Goal: Information Seeking & Learning: Learn about a topic

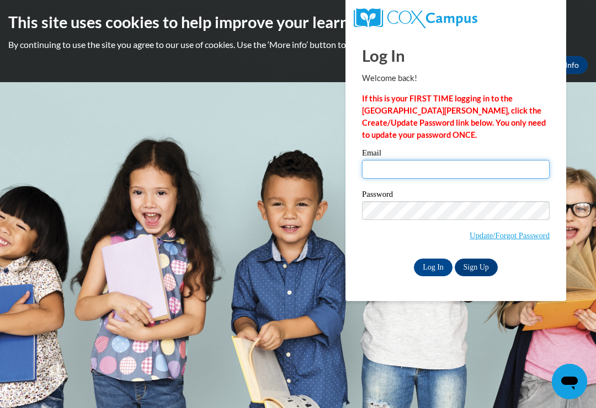
type input "mdiptis@yahoo.com"
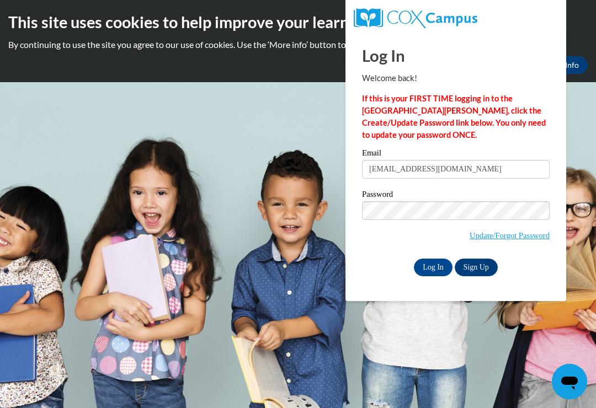
click at [433, 267] on input "Log In" at bounding box center [433, 268] width 39 height 18
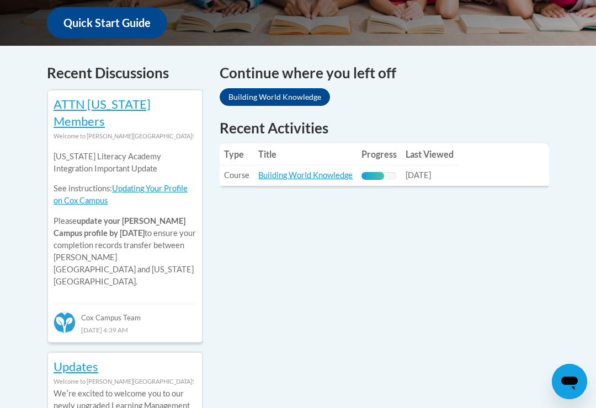
scroll to position [436, 0]
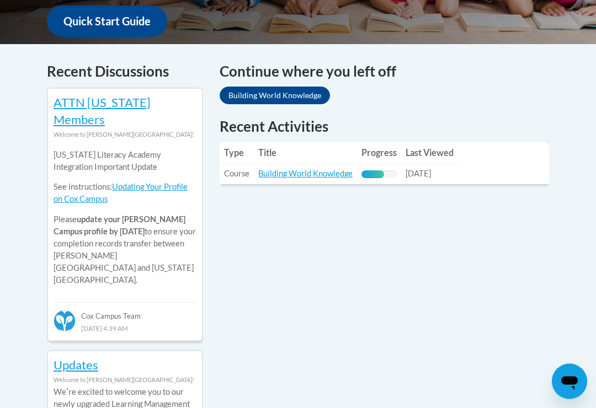
click at [322, 177] on link "Building World Knowledge" at bounding box center [305, 173] width 94 height 9
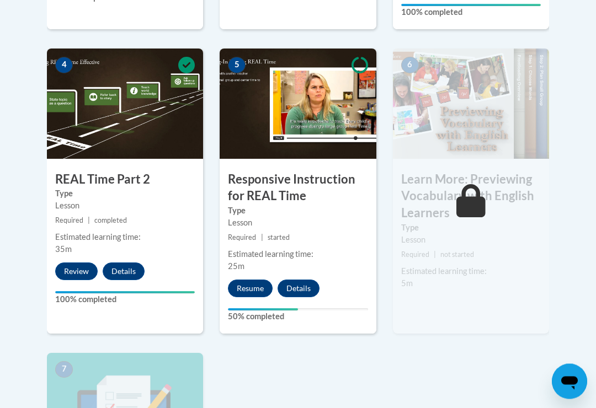
scroll to position [629, 0]
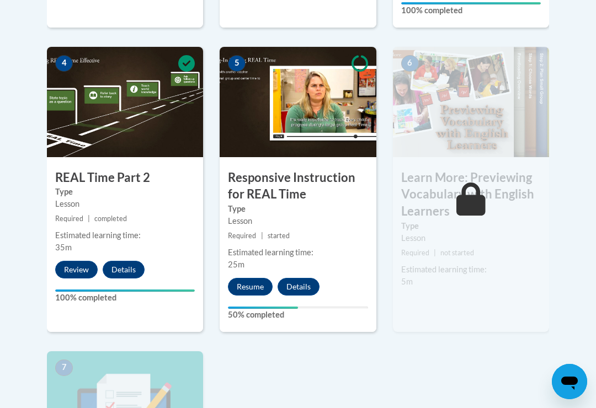
click at [253, 289] on button "Resume" at bounding box center [250, 287] width 45 height 18
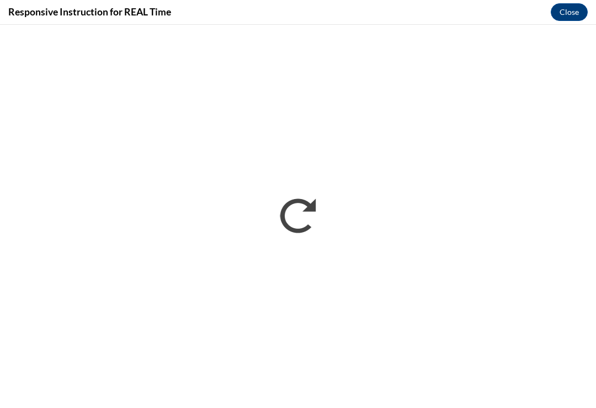
scroll to position [646, 0]
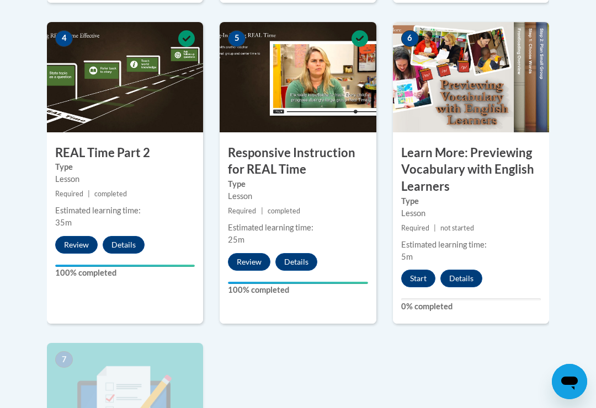
scroll to position [652, 0]
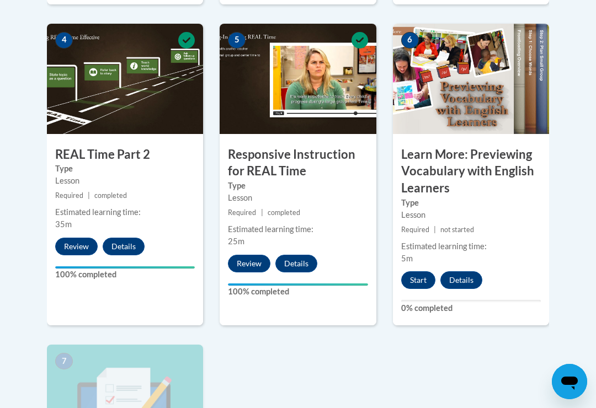
click at [422, 277] on button "Start" at bounding box center [418, 281] width 34 height 18
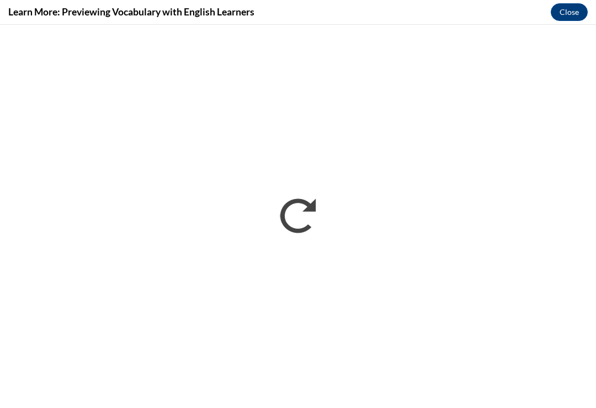
scroll to position [0, 0]
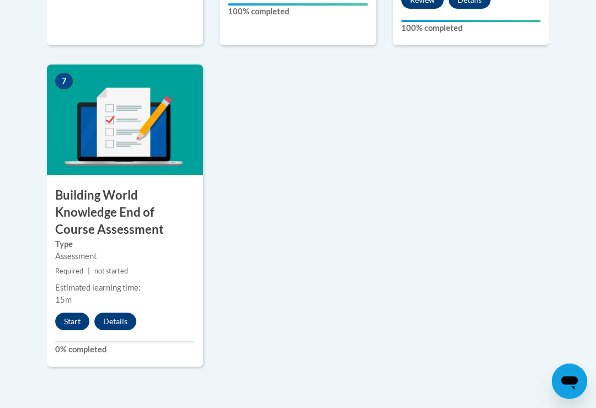
scroll to position [935, 0]
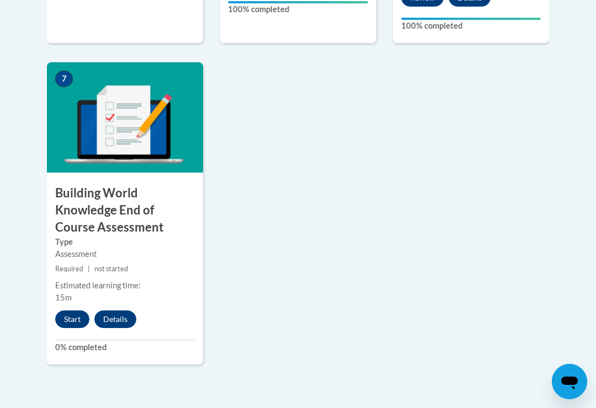
click at [80, 315] on button "Start" at bounding box center [72, 320] width 34 height 18
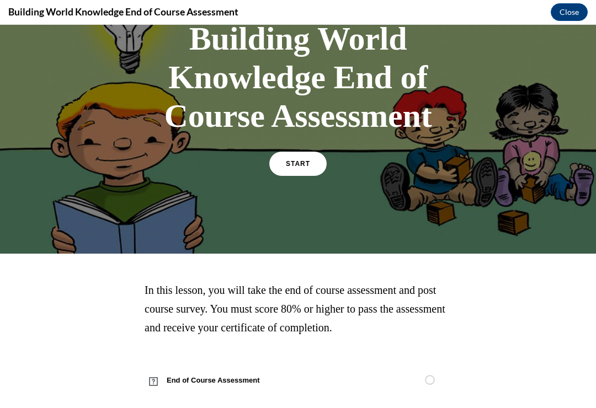
scroll to position [85, 0]
click at [305, 166] on span "START" at bounding box center [298, 164] width 24 height 8
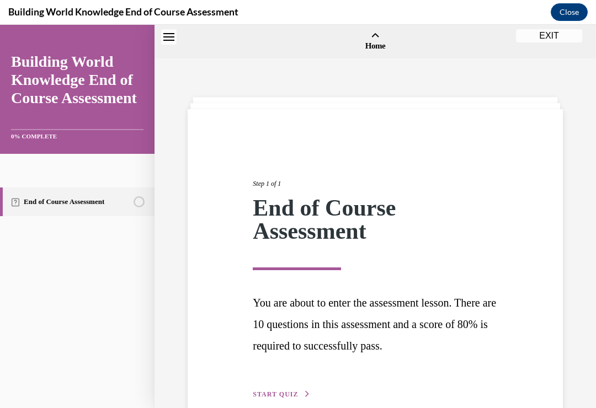
scroll to position [34, 0]
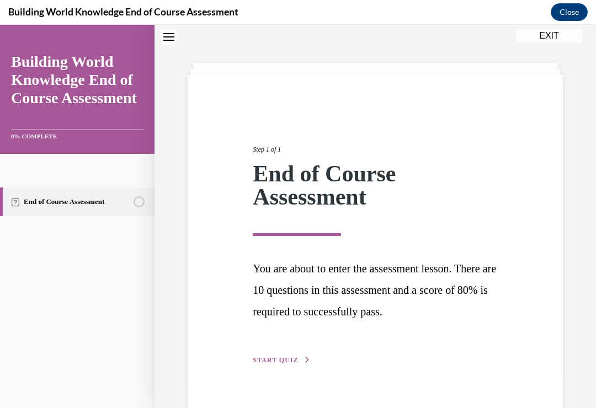
click at [286, 358] on span "START QUIZ" at bounding box center [275, 361] width 45 height 8
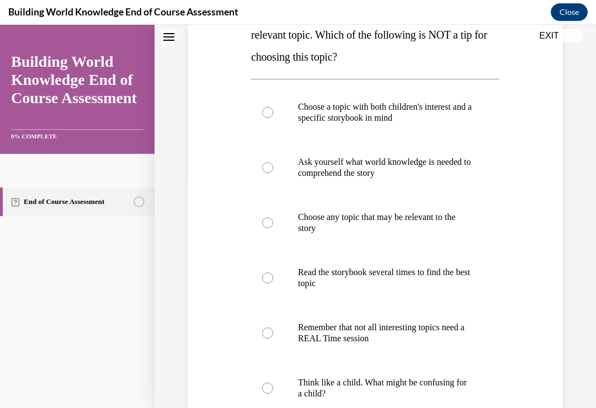
scroll to position [231, 0]
click at [264, 280] on div at bounding box center [267, 278] width 11 height 11
click at [264, 280] on input "Read the storybook several times to find the best topic" at bounding box center [267, 278] width 11 height 11
radio input "true"
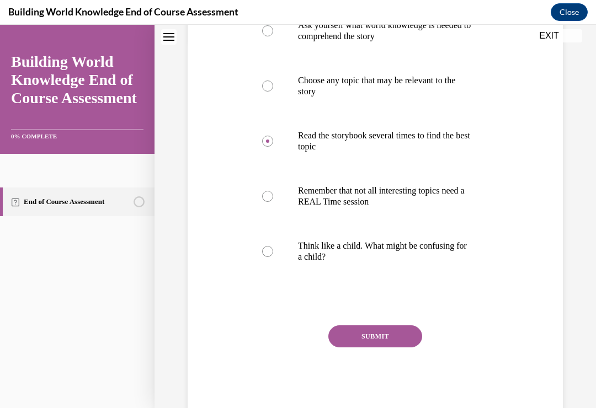
scroll to position [367, 0]
click at [380, 354] on div "SUBMIT" at bounding box center [375, 353] width 248 height 55
click at [383, 337] on button "SUBMIT" at bounding box center [375, 337] width 94 height 22
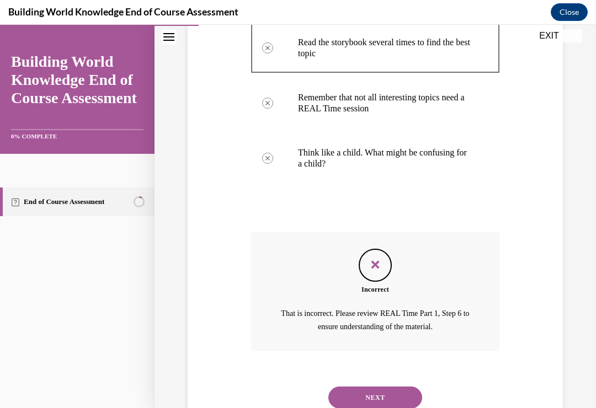
scroll to position [463, 0]
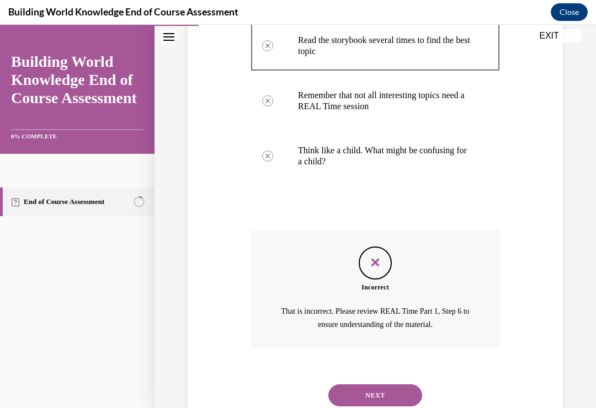
click at [372, 387] on button "NEXT" at bounding box center [375, 396] width 94 height 22
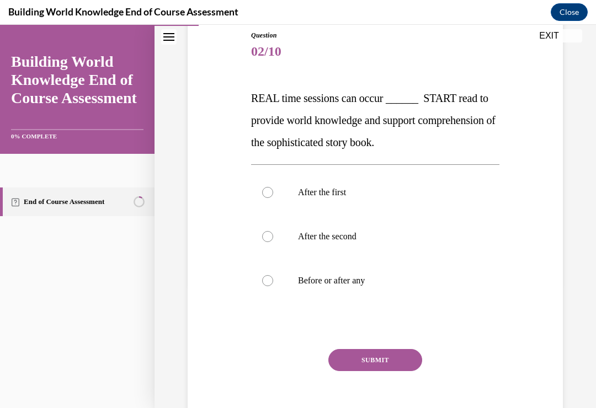
click at [267, 283] on div at bounding box center [267, 280] width 11 height 11
click at [267, 283] on input "Before or after any" at bounding box center [267, 280] width 11 height 11
radio input "true"
click at [370, 363] on button "SUBMIT" at bounding box center [375, 360] width 94 height 22
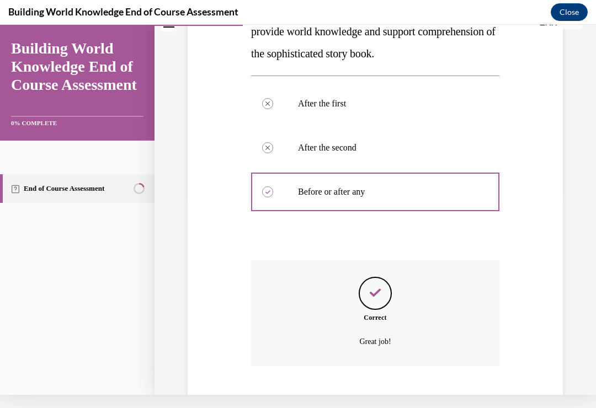
scroll to position [235, 0]
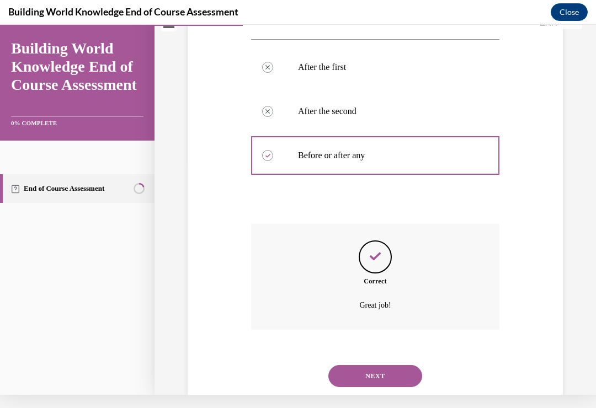
click at [379, 366] on button "NEXT" at bounding box center [375, 376] width 94 height 22
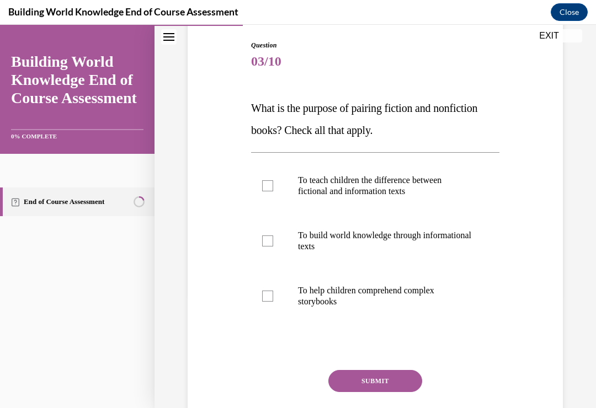
scroll to position [113, 0]
click at [267, 247] on label "To build world knowledge through informational texts" at bounding box center [375, 241] width 248 height 55
click at [267, 247] on input "To build world knowledge through informational texts" at bounding box center [267, 241] width 11 height 11
checkbox input "true"
click at [372, 391] on button "SUBMIT" at bounding box center [375, 381] width 94 height 22
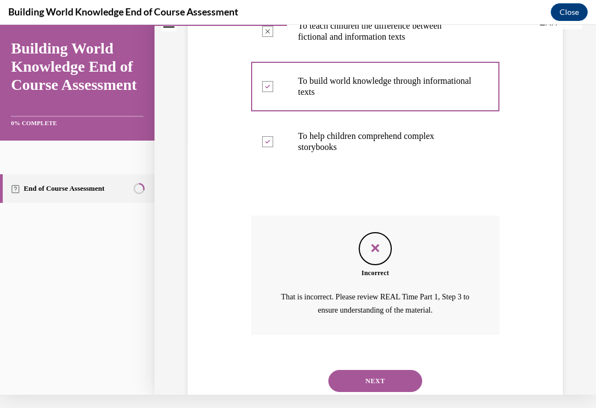
scroll to position [257, 0]
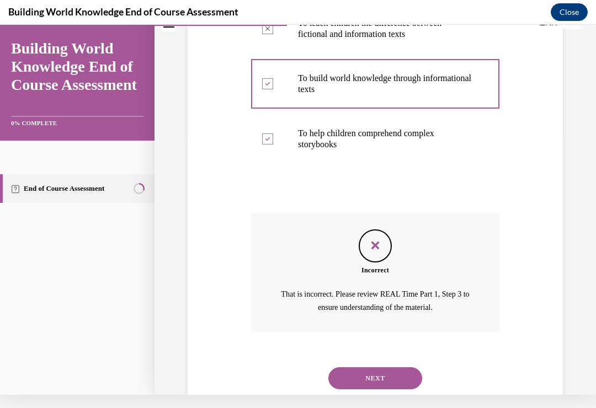
click at [362, 373] on button "NEXT" at bounding box center [375, 379] width 94 height 22
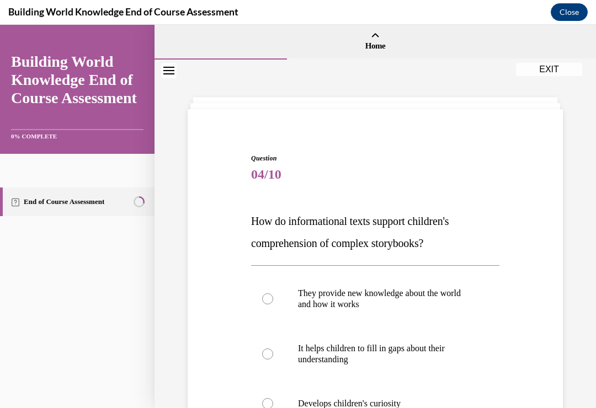
scroll to position [46, 0]
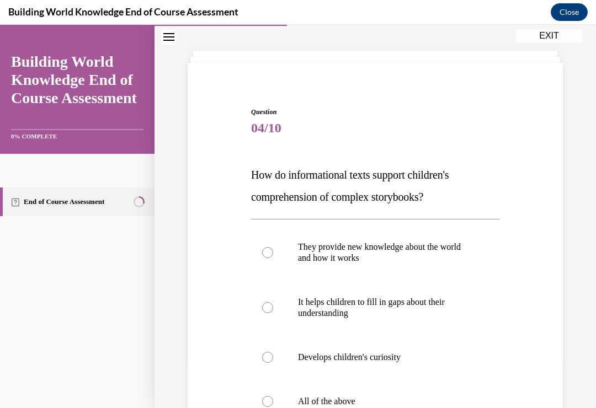
click at [267, 408] on label "All of the above" at bounding box center [375, 402] width 248 height 44
click at [267, 407] on input "All of the above" at bounding box center [267, 401] width 11 height 11
radio input "true"
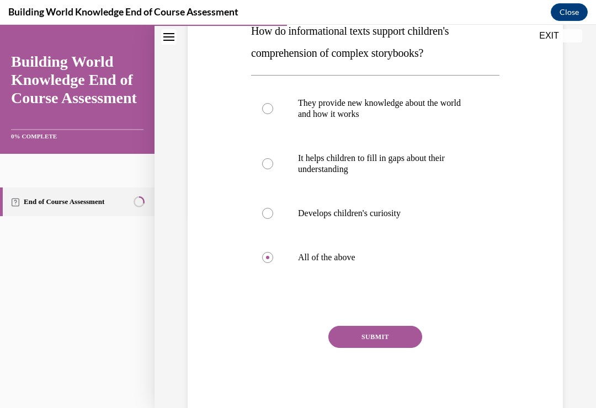
click at [369, 347] on button "SUBMIT" at bounding box center [375, 337] width 94 height 22
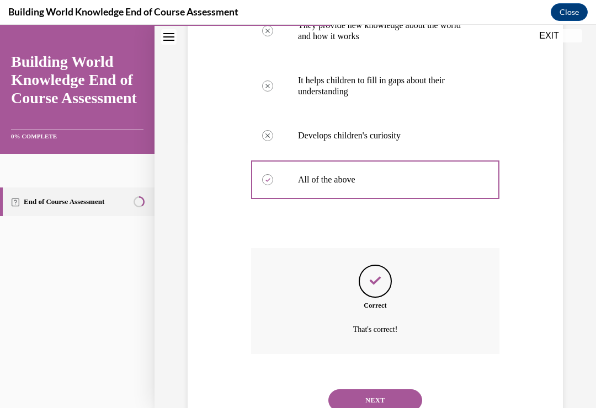
scroll to position [279, 0]
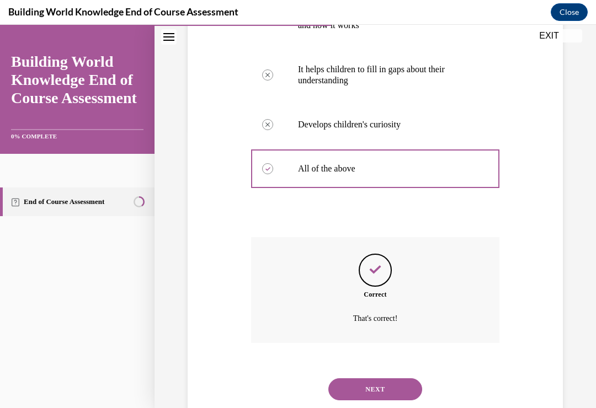
click at [375, 384] on button "NEXT" at bounding box center [375, 390] width 94 height 22
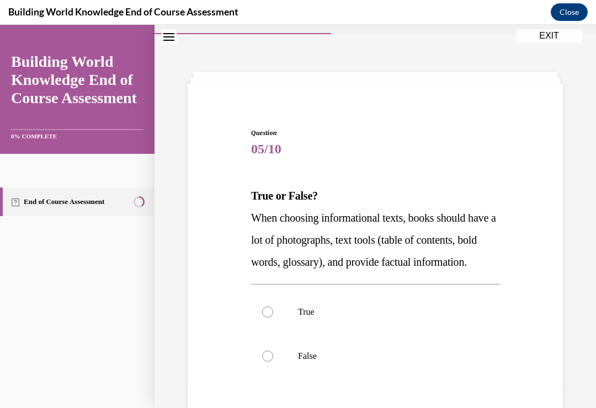
scroll to position [22, 0]
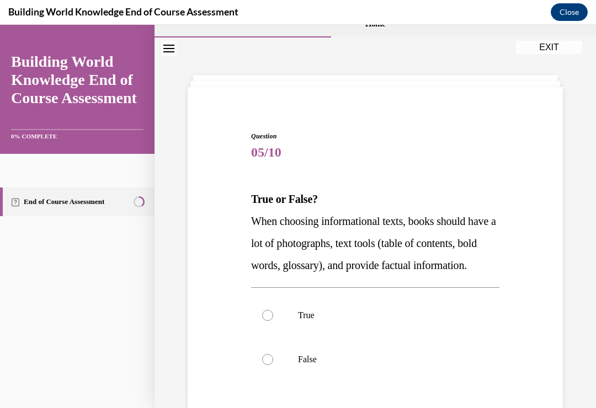
click at [263, 338] on label "True" at bounding box center [375, 316] width 248 height 44
click at [263, 321] on input "True" at bounding box center [267, 315] width 11 height 11
radio input "true"
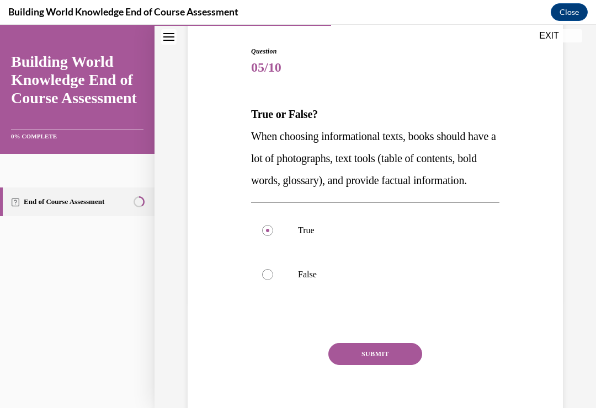
click at [368, 365] on button "SUBMIT" at bounding box center [375, 354] width 94 height 22
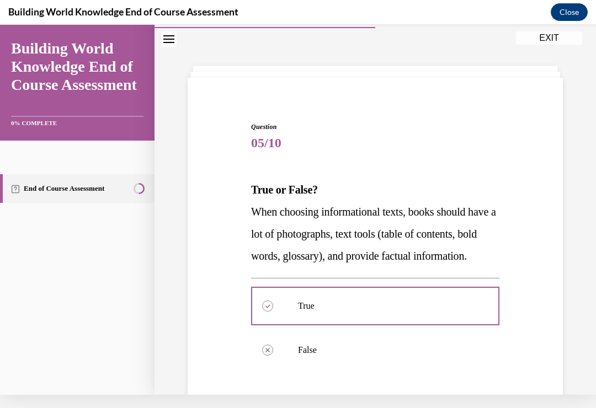
scroll to position [40, 0]
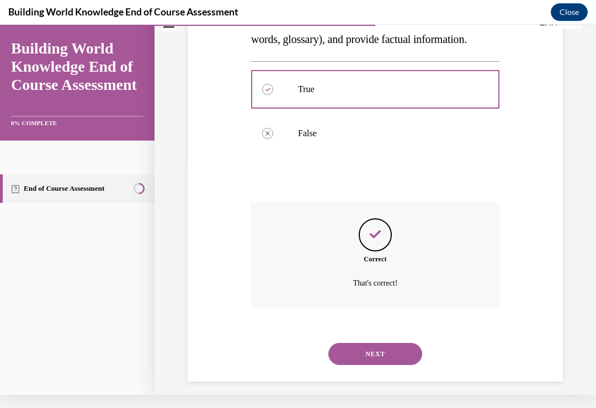
click at [372, 361] on button "NEXT" at bounding box center [375, 354] width 94 height 22
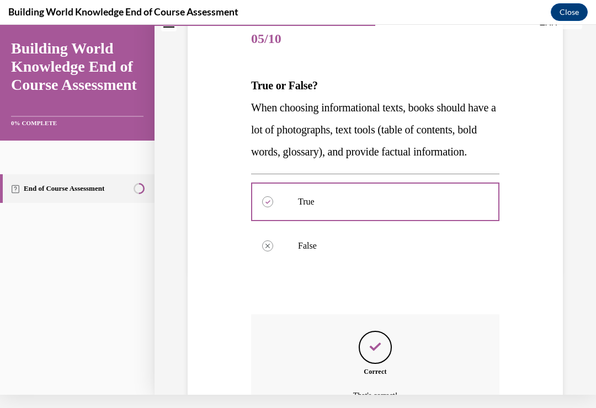
scroll to position [0, 0]
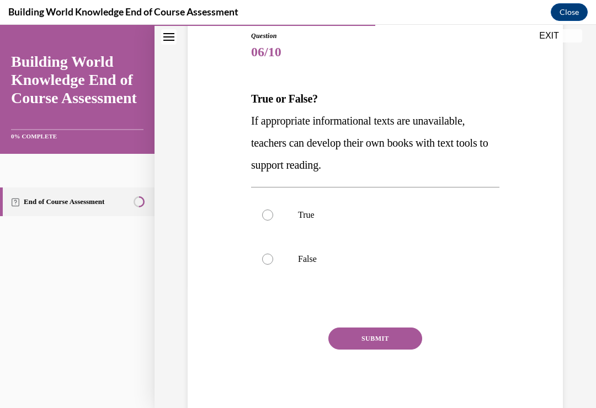
click at [271, 220] on label "True" at bounding box center [375, 215] width 248 height 44
click at [271, 220] on input "True" at bounding box center [267, 215] width 11 height 11
radio input "true"
click at [372, 339] on button "SUBMIT" at bounding box center [375, 339] width 94 height 22
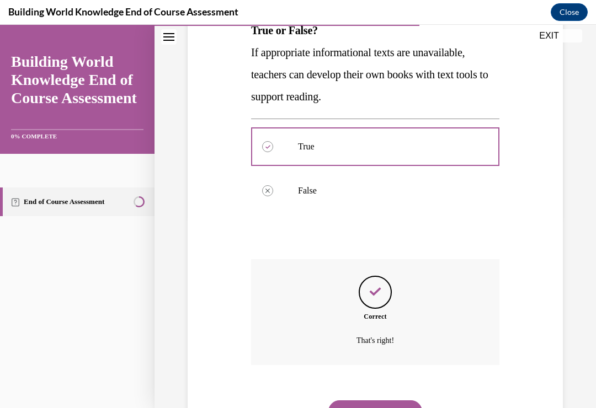
scroll to position [213, 0]
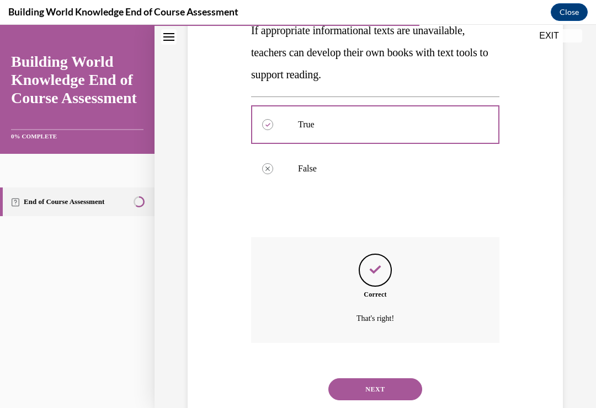
click at [371, 379] on button "NEXT" at bounding box center [375, 390] width 94 height 22
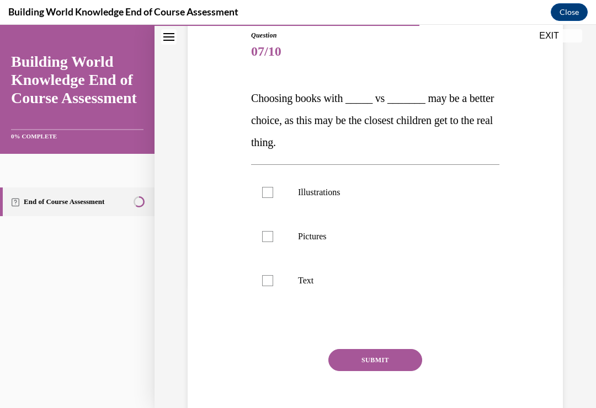
click at [268, 242] on label "Pictures" at bounding box center [375, 237] width 248 height 44
click at [268, 242] on input "Pictures" at bounding box center [267, 236] width 11 height 11
checkbox input "true"
click at [262, 285] on label "Text" at bounding box center [375, 281] width 248 height 44
click at [262, 285] on input "Text" at bounding box center [267, 280] width 11 height 11
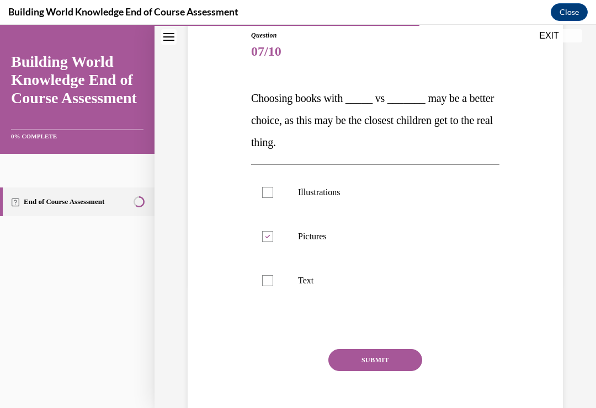
checkbox input "true"
click at [371, 363] on button "SUBMIT" at bounding box center [375, 360] width 94 height 22
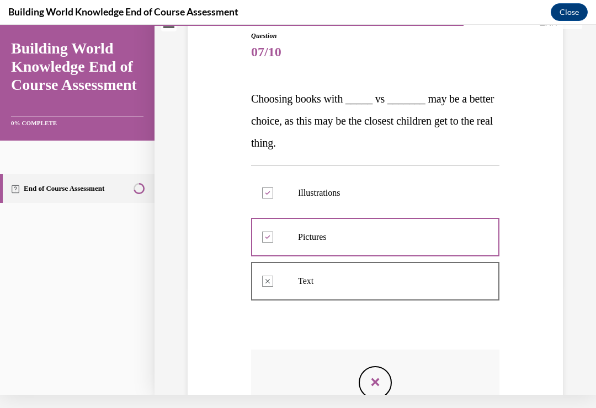
scroll to position [109, 0]
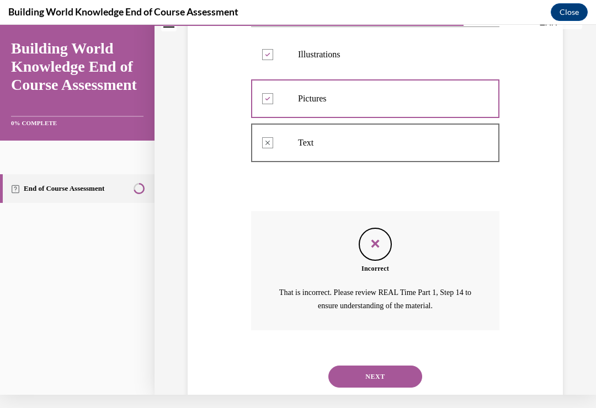
click at [369, 366] on button "NEXT" at bounding box center [375, 377] width 94 height 22
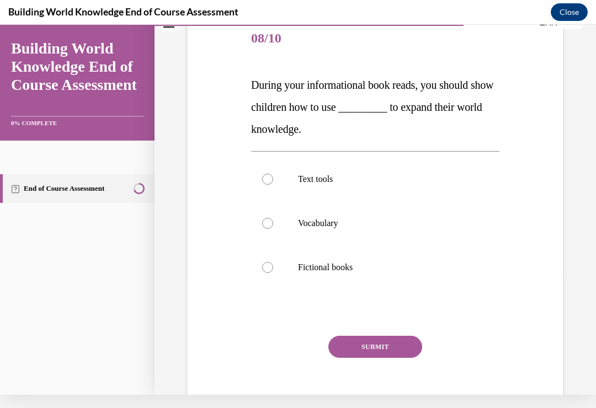
scroll to position [0, 0]
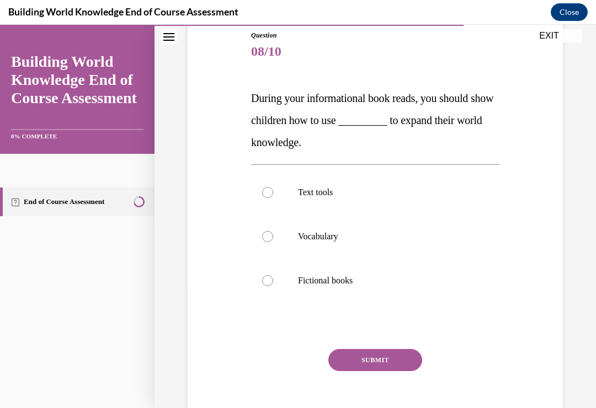
click at [266, 244] on label "Vocabulary" at bounding box center [375, 237] width 248 height 44
click at [266, 242] on input "Vocabulary" at bounding box center [267, 236] width 11 height 11
radio input "true"
click at [362, 357] on button "SUBMIT" at bounding box center [375, 360] width 94 height 22
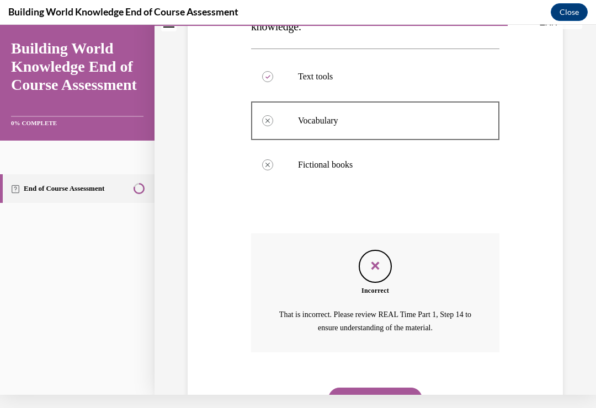
scroll to position [248, 0]
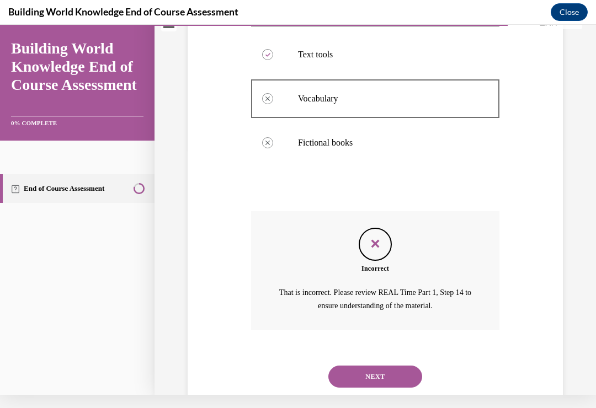
click at [370, 366] on button "NEXT" at bounding box center [375, 377] width 94 height 22
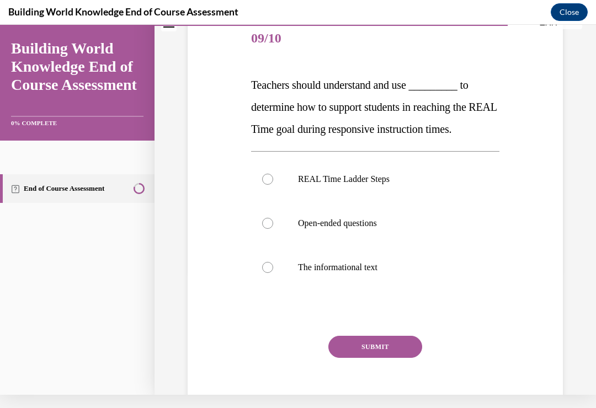
scroll to position [0, 0]
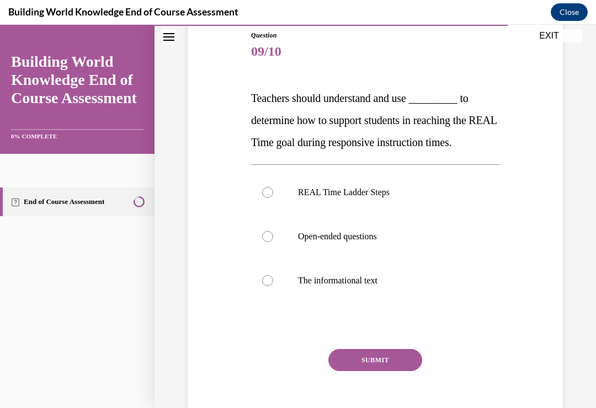
click at [272, 198] on label "REAL Time Ladder Steps" at bounding box center [375, 193] width 248 height 44
click at [272, 198] on input "REAL Time Ladder Steps" at bounding box center [267, 192] width 11 height 11
radio input "true"
click at [371, 365] on button "SUBMIT" at bounding box center [375, 360] width 94 height 22
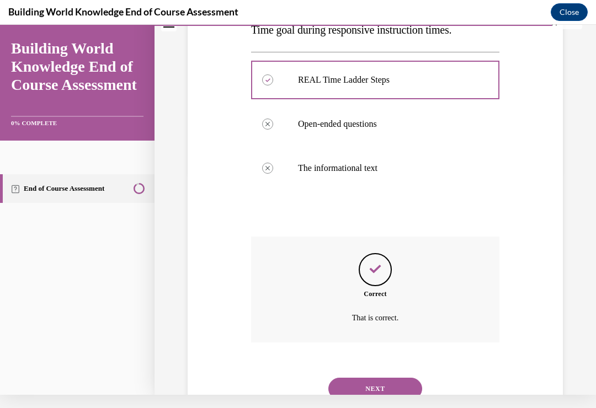
scroll to position [235, 0]
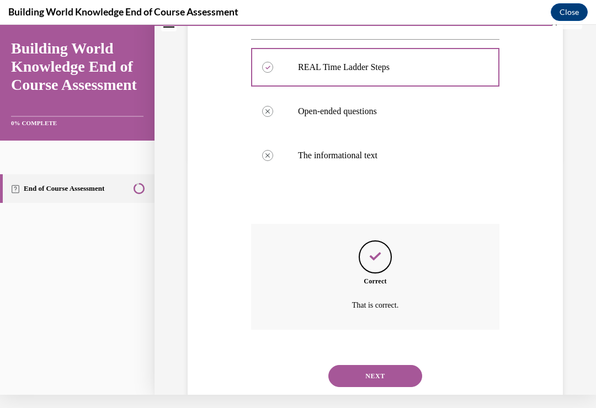
click at [372, 365] on button "NEXT" at bounding box center [375, 376] width 94 height 22
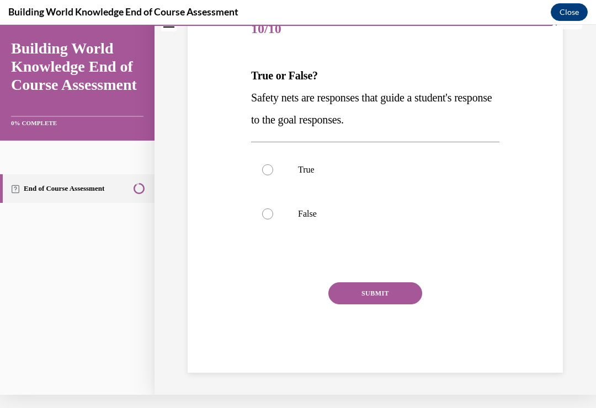
scroll to position [102, 0]
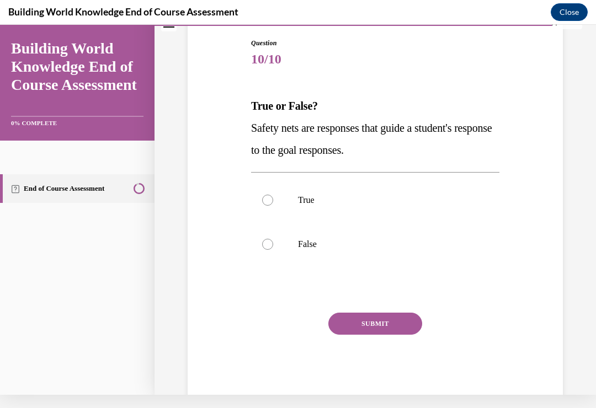
click at [287, 266] on label "False" at bounding box center [375, 244] width 248 height 44
click at [273, 250] on input "False" at bounding box center [267, 244] width 11 height 11
radio input "true"
click at [263, 203] on div at bounding box center [267, 200] width 11 height 11
click at [263, 203] on input "True" at bounding box center [267, 200] width 11 height 11
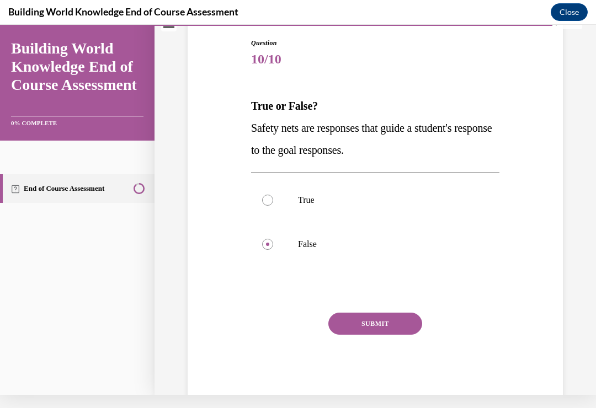
radio input "true"
click at [380, 320] on button "SUBMIT" at bounding box center [375, 324] width 94 height 22
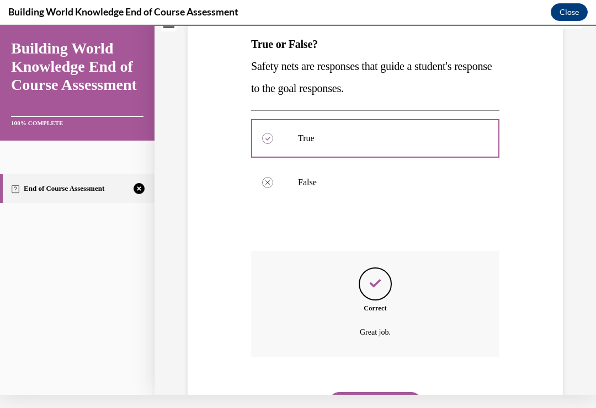
scroll to position [191, 0]
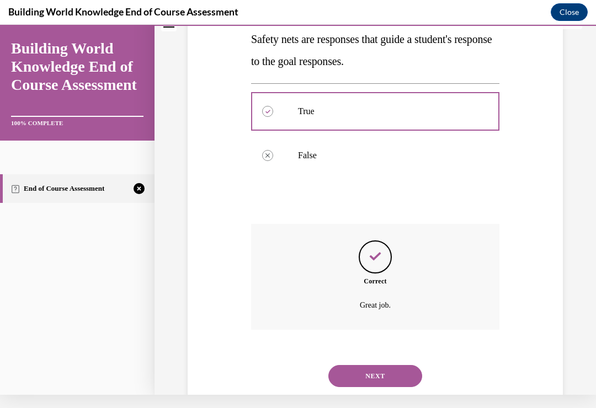
click at [376, 367] on button "NEXT" at bounding box center [375, 376] width 94 height 22
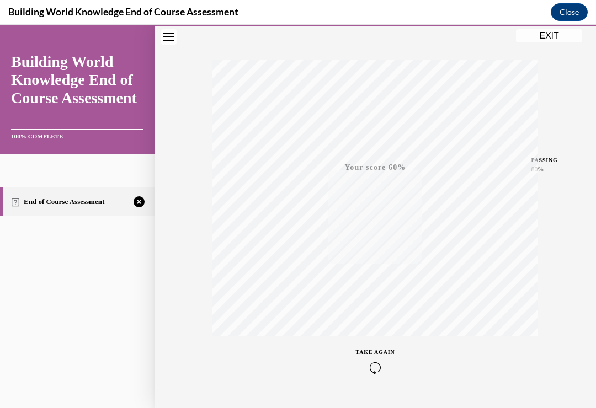
scroll to position [165, 0]
click at [373, 348] on div "TAKE AGAIN" at bounding box center [375, 351] width 39 height 26
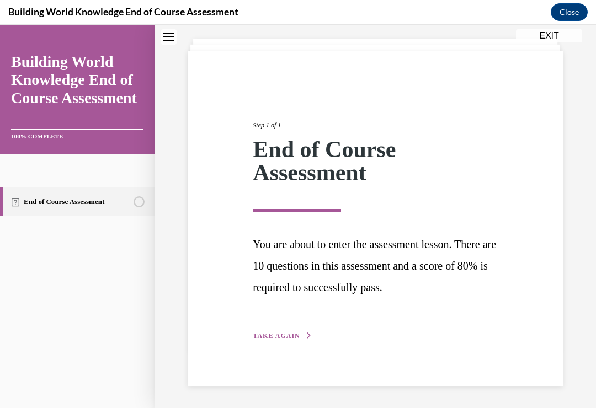
scroll to position [40, 0]
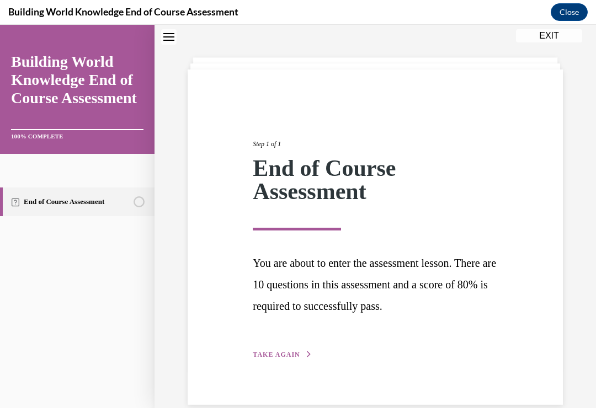
click at [275, 351] on span "TAKE AGAIN" at bounding box center [276, 355] width 47 height 8
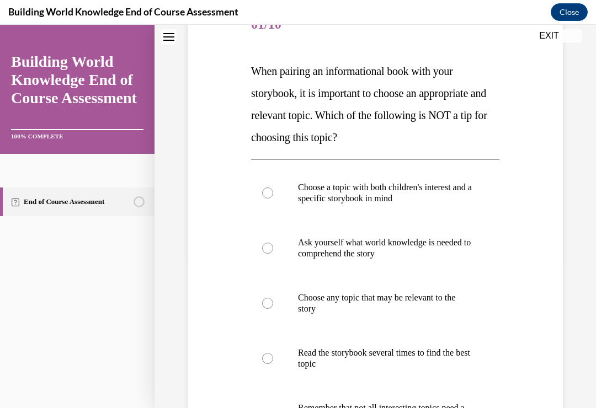
scroll to position [150, 0]
click at [270, 311] on label "Choose any topic that may be relevant to the story" at bounding box center [375, 303] width 248 height 55
click at [270, 309] on input "Choose any topic that may be relevant to the story" at bounding box center [267, 303] width 11 height 11
radio input "true"
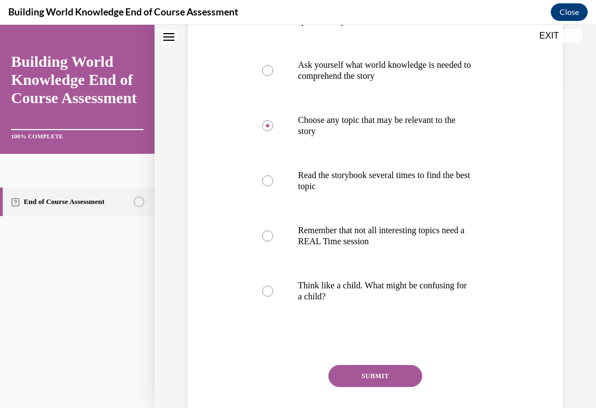
scroll to position [328, 0]
click at [368, 376] on button "SUBMIT" at bounding box center [375, 376] width 94 height 22
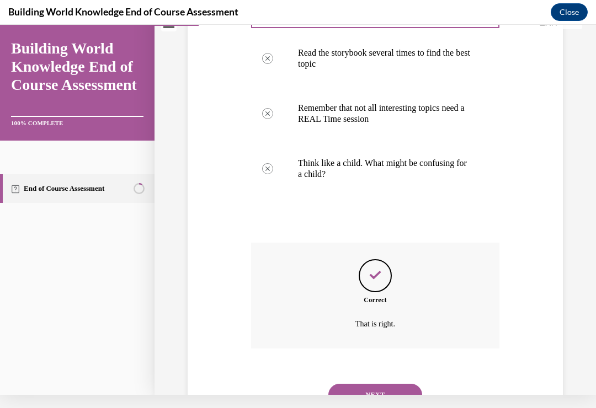
scroll to position [456, 0]
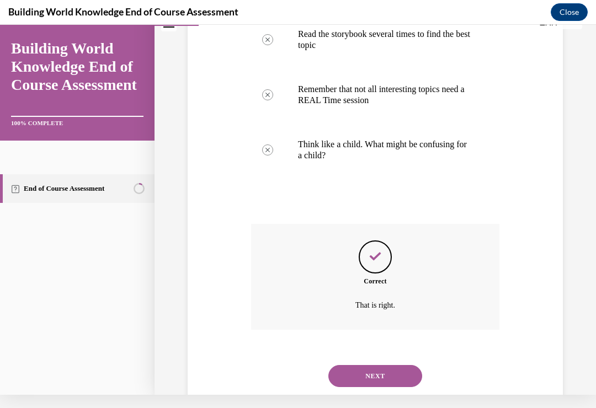
click at [368, 365] on button "NEXT" at bounding box center [375, 376] width 94 height 22
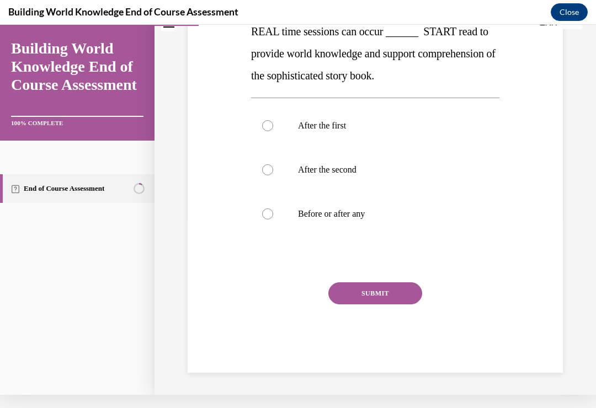
scroll to position [0, 0]
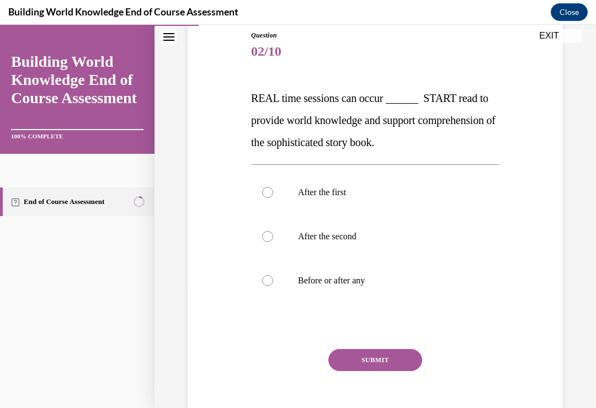
click at [275, 282] on label "Before or after any" at bounding box center [375, 281] width 248 height 44
click at [273, 282] on input "Before or after any" at bounding box center [267, 280] width 11 height 11
radio input "true"
click at [375, 363] on button "SUBMIT" at bounding box center [375, 360] width 94 height 22
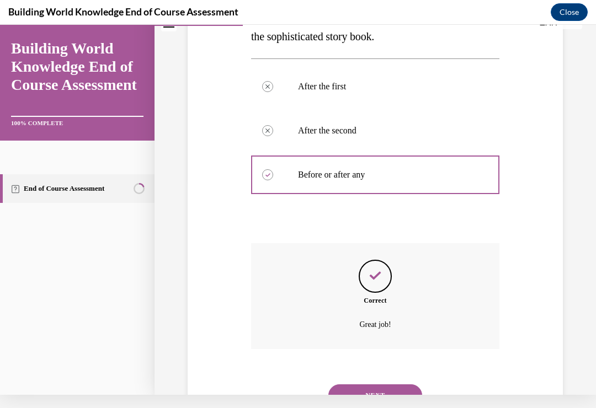
scroll to position [235, 0]
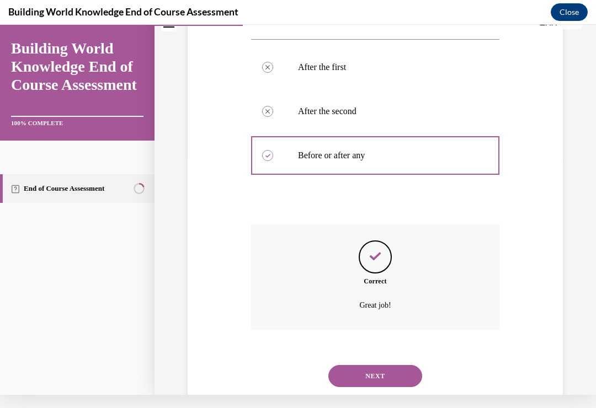
click at [370, 365] on button "NEXT" at bounding box center [375, 376] width 94 height 22
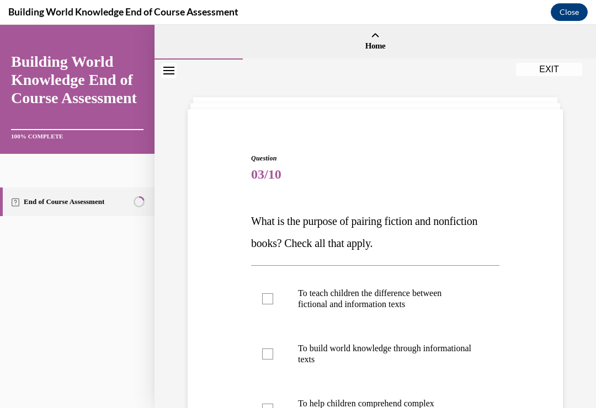
scroll to position [41, 0]
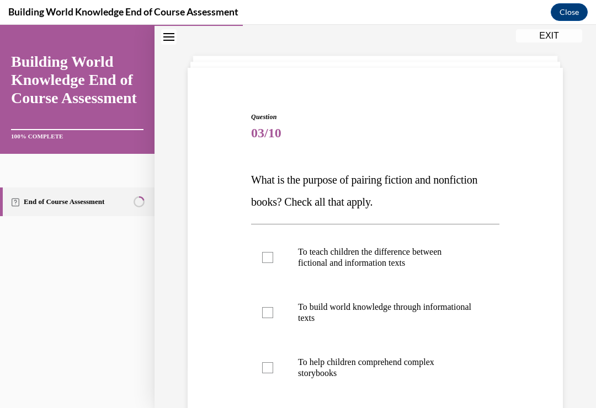
click at [268, 368] on div at bounding box center [267, 368] width 11 height 11
click at [268, 368] on input "To help children comprehend complex storybooks" at bounding box center [267, 368] width 11 height 11
checkbox input "true"
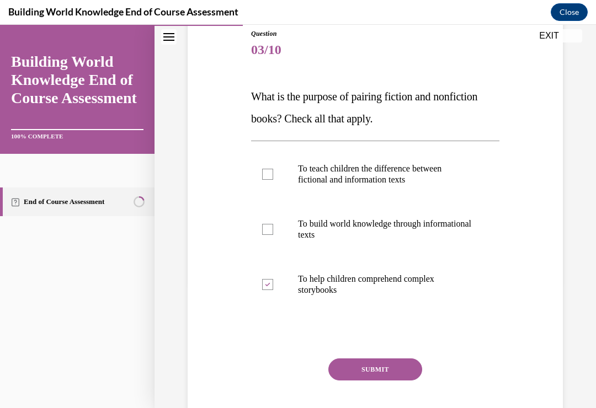
scroll to position [125, 0]
click at [368, 375] on button "SUBMIT" at bounding box center [375, 370] width 94 height 22
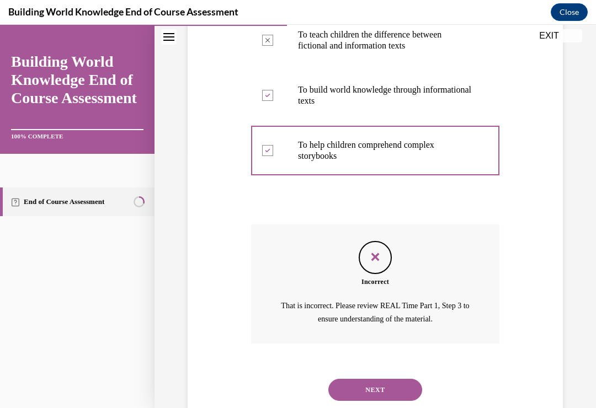
scroll to position [259, 0]
click at [369, 384] on button "NEXT" at bounding box center [375, 390] width 94 height 22
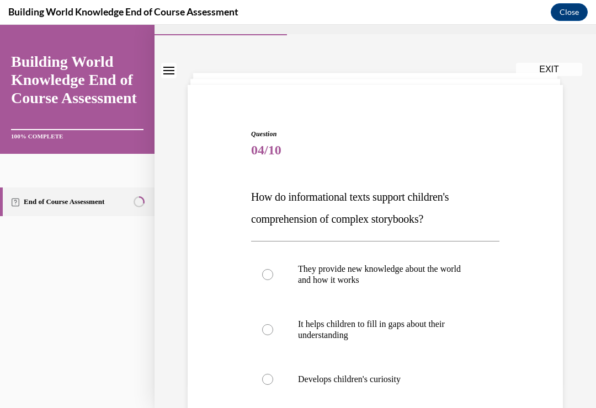
scroll to position [52, 0]
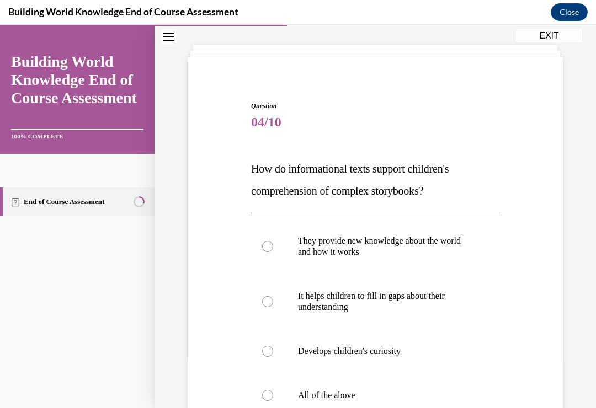
click at [267, 401] on label "All of the above" at bounding box center [375, 396] width 248 height 44
click at [267, 401] on input "All of the above" at bounding box center [267, 395] width 11 height 11
radio input "true"
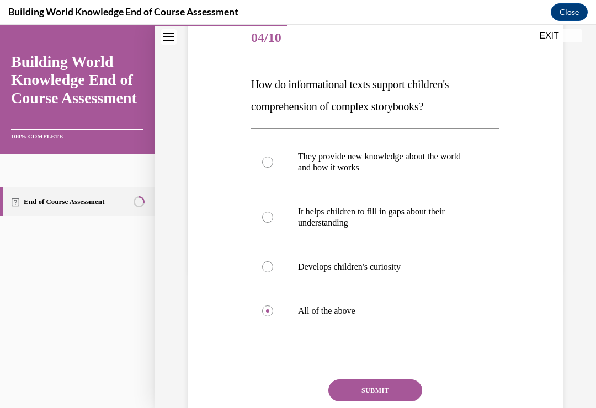
scroll to position [137, 0]
click at [362, 398] on button "SUBMIT" at bounding box center [375, 391] width 94 height 22
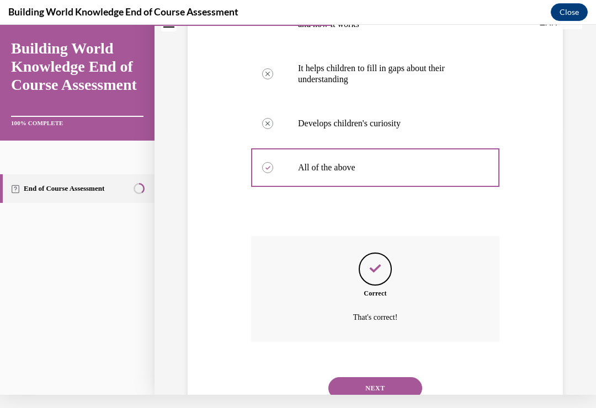
scroll to position [279, 0]
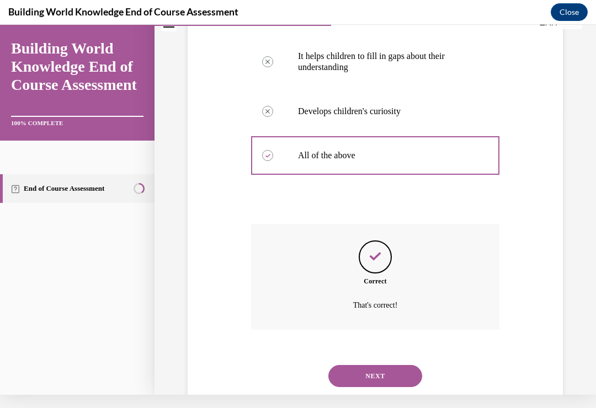
click at [371, 369] on button "NEXT" at bounding box center [375, 376] width 94 height 22
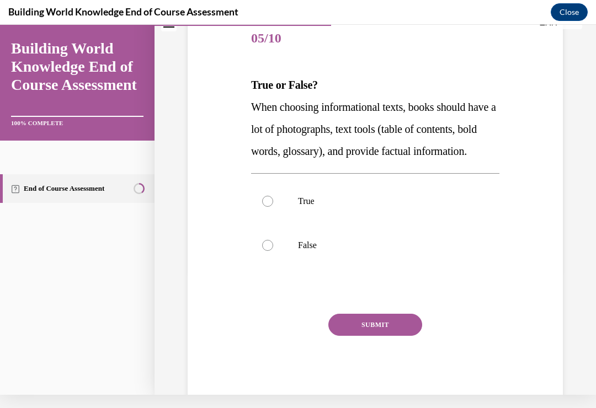
scroll to position [0, 0]
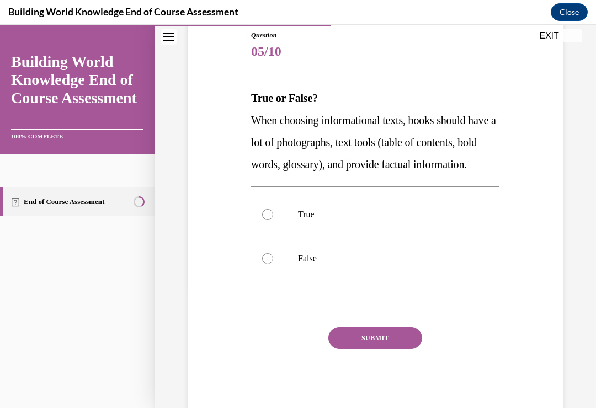
click at [265, 220] on div at bounding box center [267, 214] width 11 height 11
click at [265, 220] on input "True" at bounding box center [267, 214] width 11 height 11
radio input "true"
click at [367, 349] on button "SUBMIT" at bounding box center [375, 338] width 94 height 22
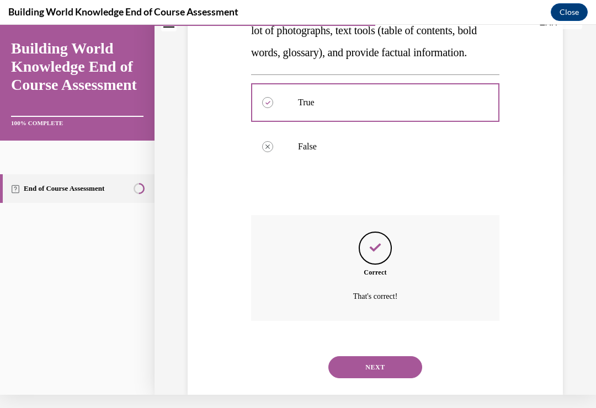
scroll to position [235, 0]
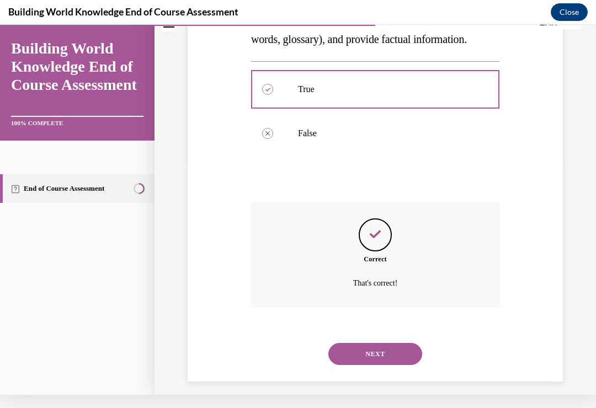
click at [365, 365] on button "NEXT" at bounding box center [375, 354] width 94 height 22
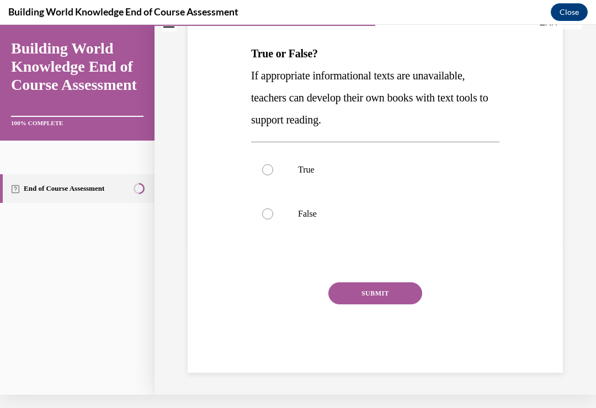
scroll to position [0, 0]
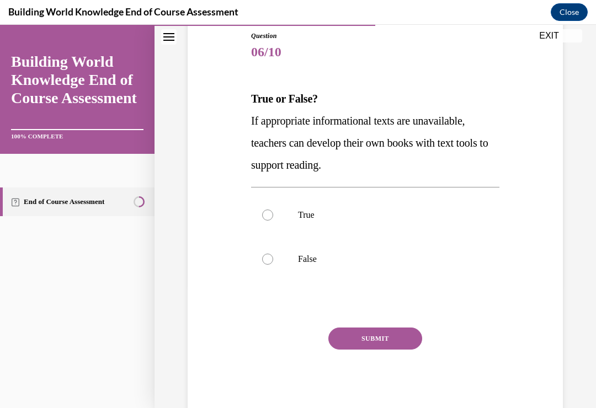
click at [271, 220] on label "True" at bounding box center [375, 215] width 248 height 44
click at [271, 220] on input "True" at bounding box center [267, 215] width 11 height 11
radio input "true"
click at [365, 339] on button "SUBMIT" at bounding box center [375, 339] width 94 height 22
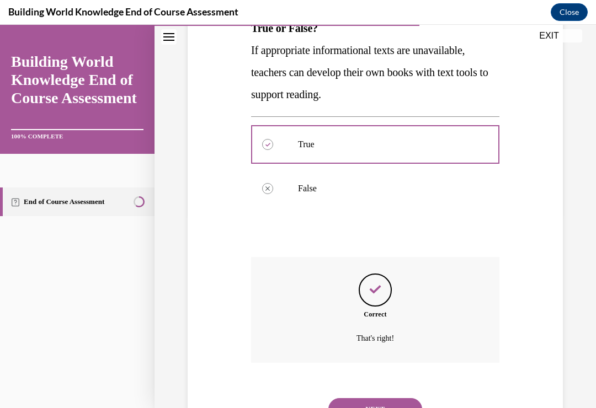
scroll to position [213, 0]
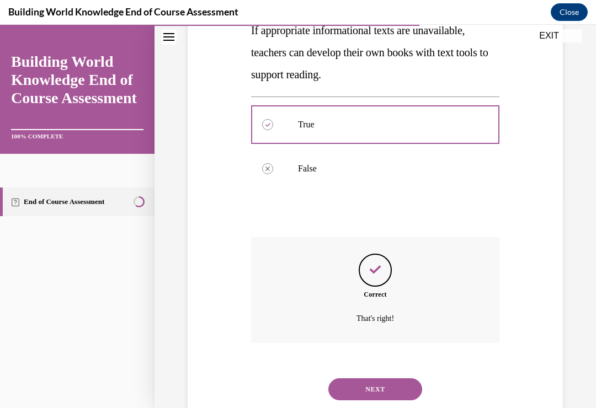
click at [372, 379] on button "NEXT" at bounding box center [375, 390] width 94 height 22
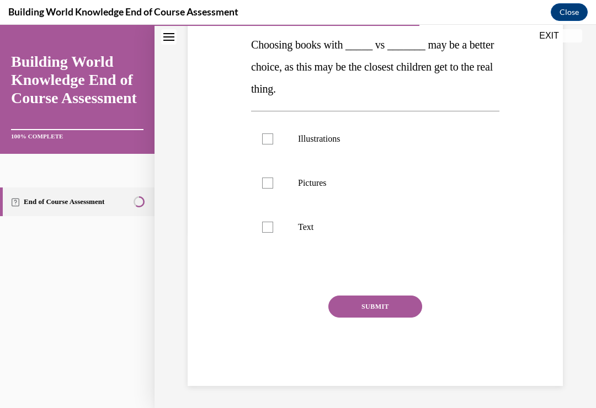
scroll to position [123, 0]
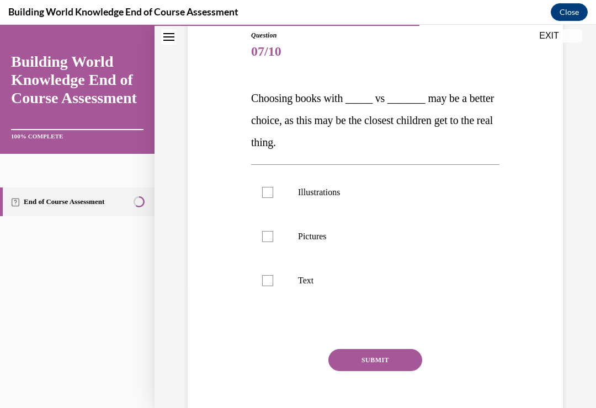
click at [270, 238] on div at bounding box center [267, 236] width 11 height 11
click at [270, 238] on input "Pictures" at bounding box center [267, 236] width 11 height 11
checkbox input "true"
click at [367, 371] on button "SUBMIT" at bounding box center [375, 360] width 94 height 22
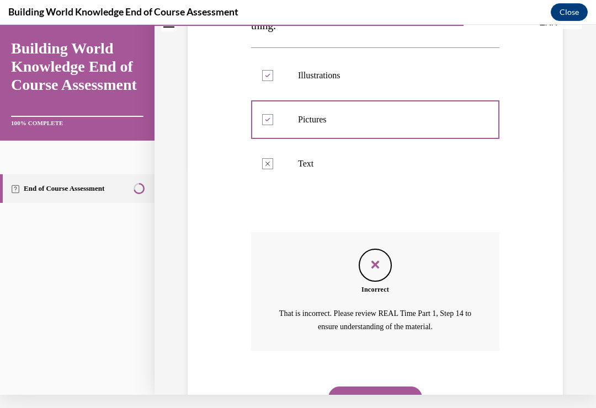
scroll to position [248, 0]
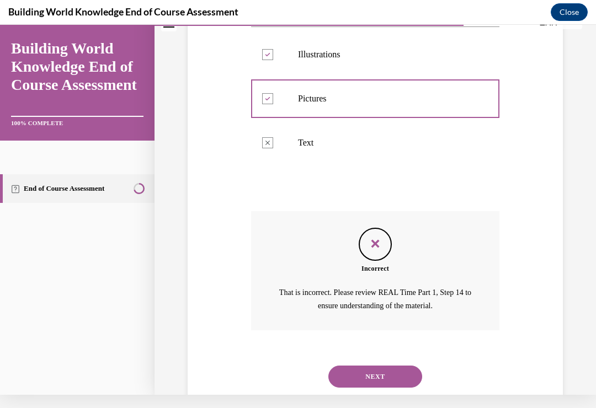
click at [376, 367] on button "NEXT" at bounding box center [375, 377] width 94 height 22
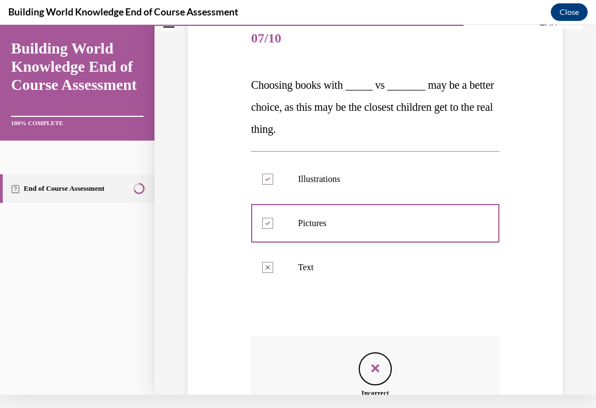
scroll to position [0, 0]
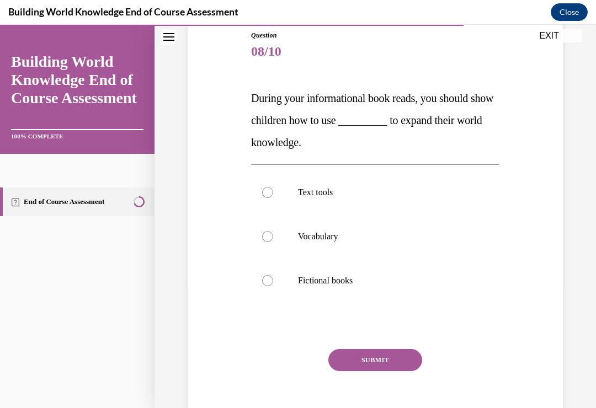
click at [272, 198] on label "Text tools" at bounding box center [375, 193] width 248 height 44
click at [272, 198] on input "Text tools" at bounding box center [267, 192] width 11 height 11
radio input "true"
click at [368, 363] on button "SUBMIT" at bounding box center [375, 360] width 94 height 22
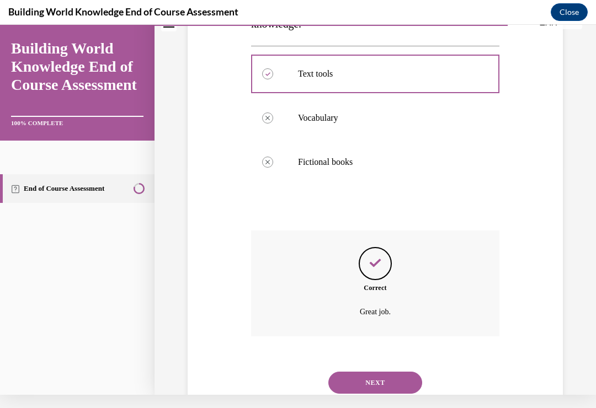
scroll to position [235, 0]
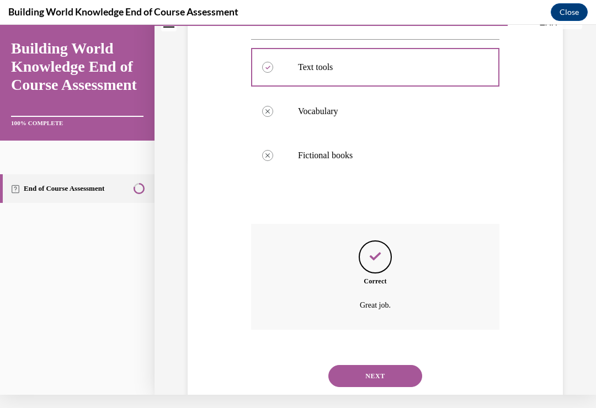
click at [360, 367] on button "NEXT" at bounding box center [375, 376] width 94 height 22
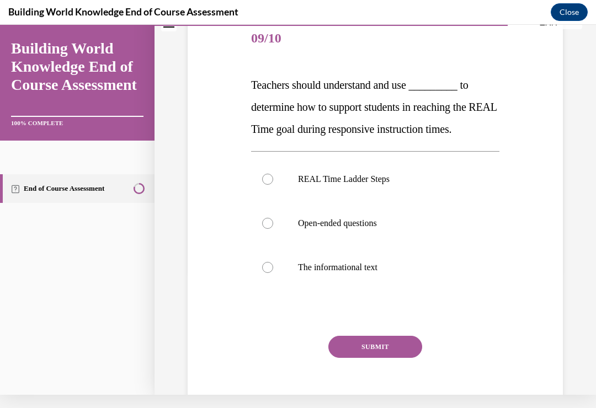
scroll to position [0, 0]
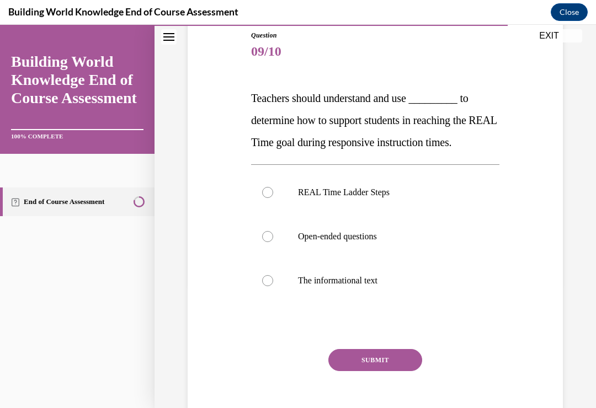
click at [265, 199] on label "REAL Time Ladder Steps" at bounding box center [375, 193] width 248 height 44
click at [265, 198] on input "REAL Time Ladder Steps" at bounding box center [267, 192] width 11 height 11
radio input "true"
click at [374, 363] on button "SUBMIT" at bounding box center [375, 360] width 94 height 22
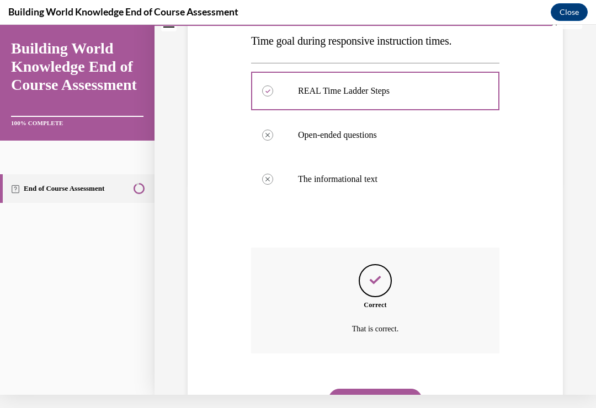
scroll to position [235, 0]
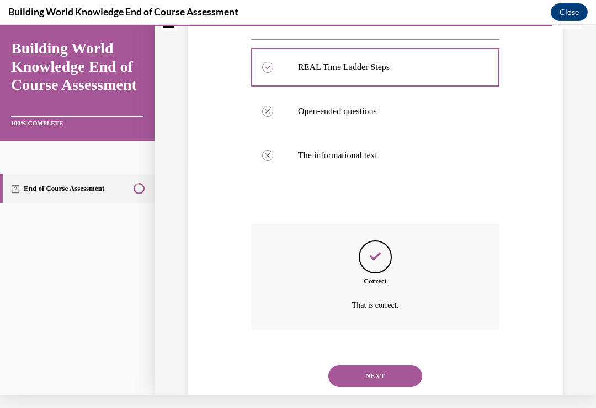
click at [369, 366] on button "NEXT" at bounding box center [375, 376] width 94 height 22
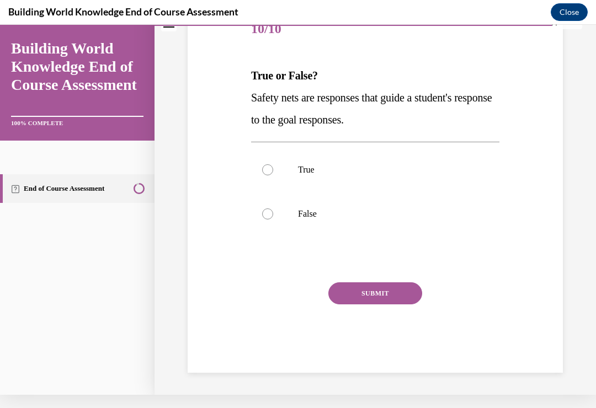
scroll to position [102, 0]
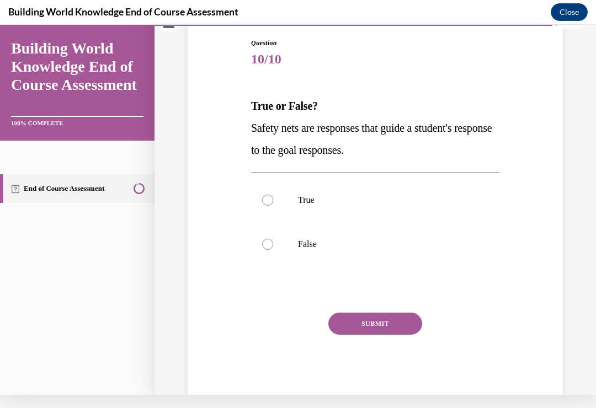
click at [262, 205] on label "True" at bounding box center [375, 200] width 248 height 44
click at [262, 205] on input "True" at bounding box center [267, 200] width 11 height 11
radio input "true"
click at [365, 333] on button "SUBMIT" at bounding box center [375, 324] width 94 height 22
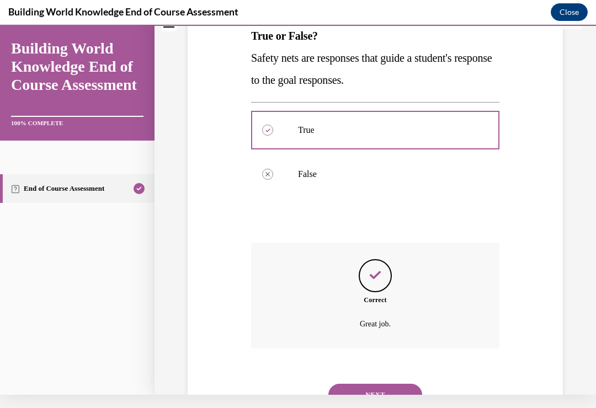
scroll to position [191, 0]
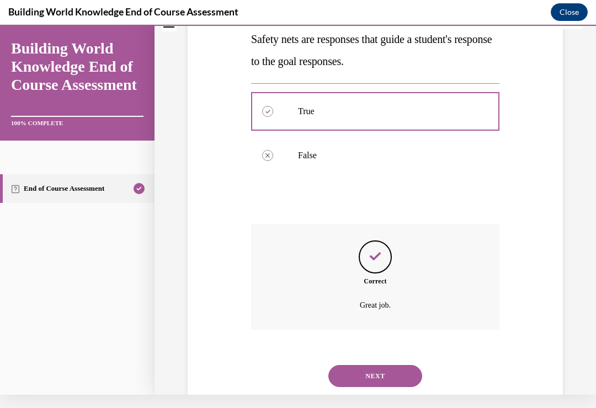
click at [366, 365] on button "NEXT" at bounding box center [375, 376] width 94 height 22
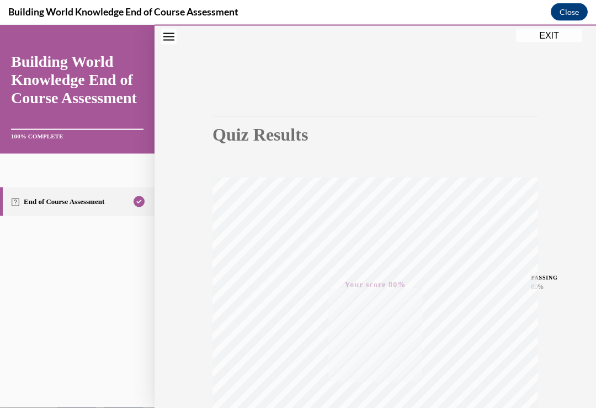
scroll to position [1, 0]
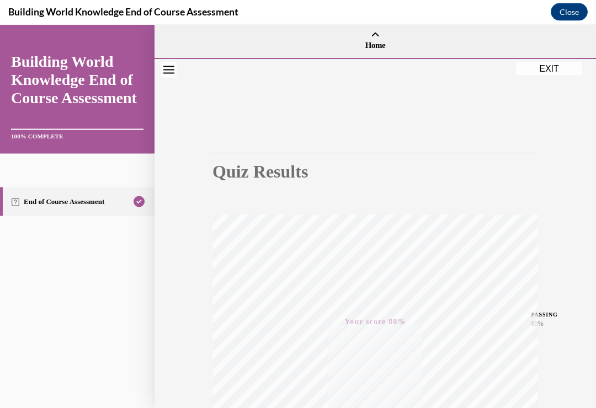
click at [554, 71] on button "EXIT" at bounding box center [549, 68] width 66 height 13
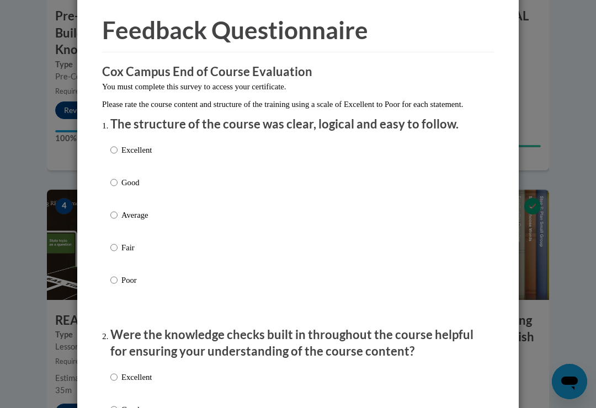
scroll to position [41, 0]
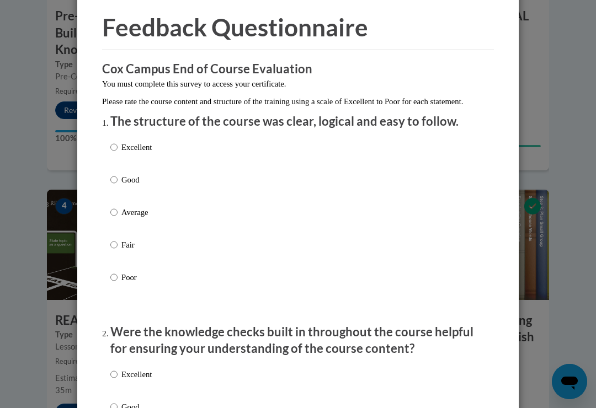
click at [114, 148] on input "Excellent" at bounding box center [113, 147] width 7 height 12
radio input "true"
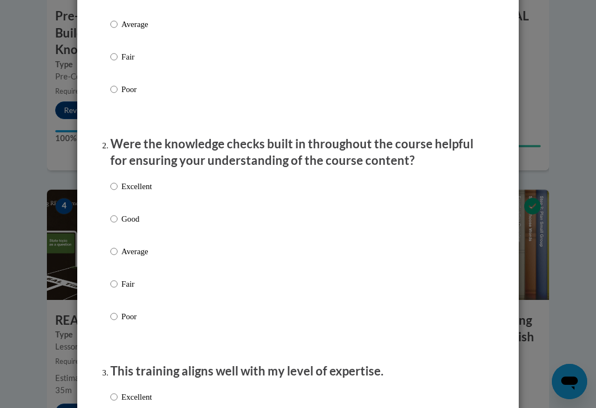
scroll to position [230, 0]
click at [112, 183] on input "Excellent" at bounding box center [113, 186] width 7 height 12
radio input "true"
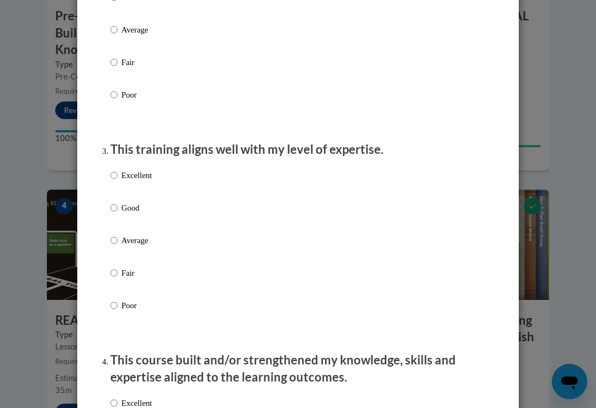
scroll to position [468, 0]
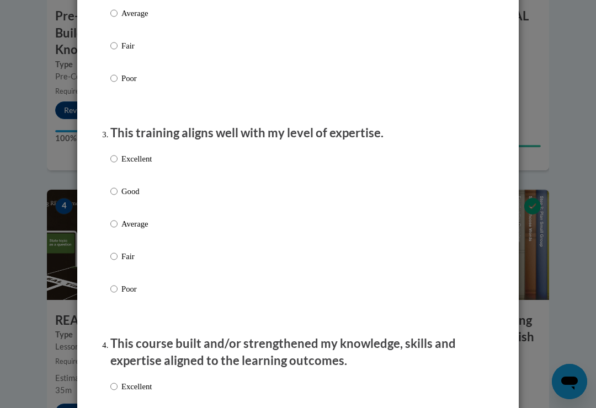
click at [111, 162] on label "Excellent" at bounding box center [130, 168] width 41 height 30
click at [111, 162] on input "Excellent" at bounding box center [113, 159] width 7 height 12
radio input "true"
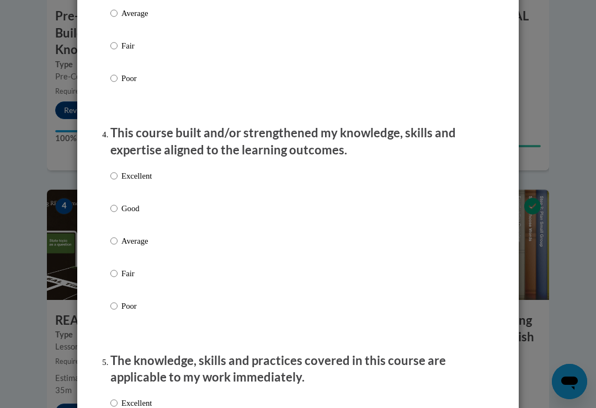
scroll to position [679, 0]
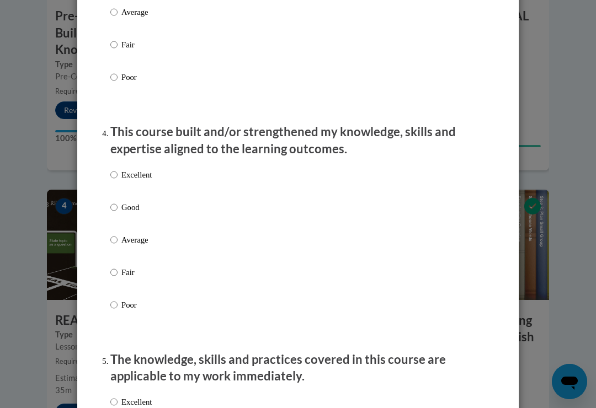
click at [118, 169] on input "Excellent" at bounding box center [113, 175] width 7 height 12
radio input "true"
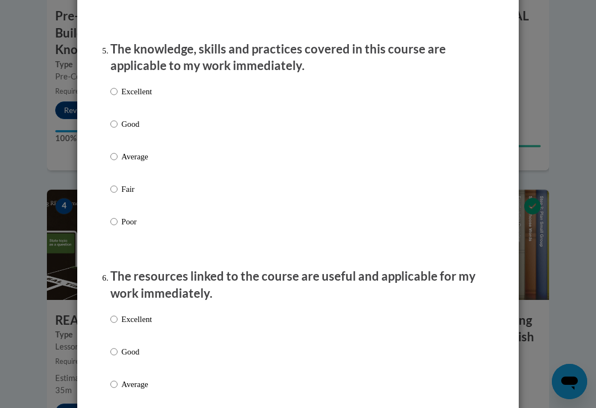
scroll to position [989, 0]
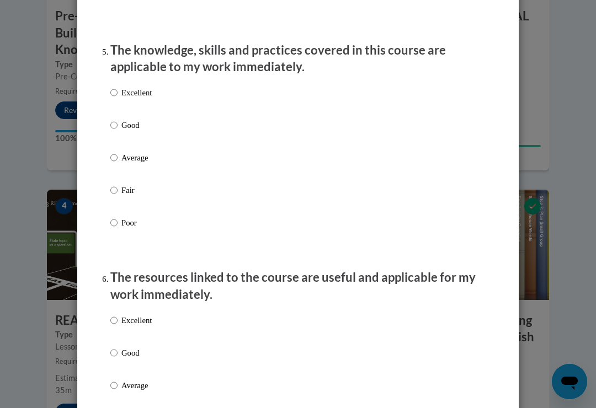
click at [110, 89] on input "Excellent" at bounding box center [113, 93] width 7 height 12
radio input "true"
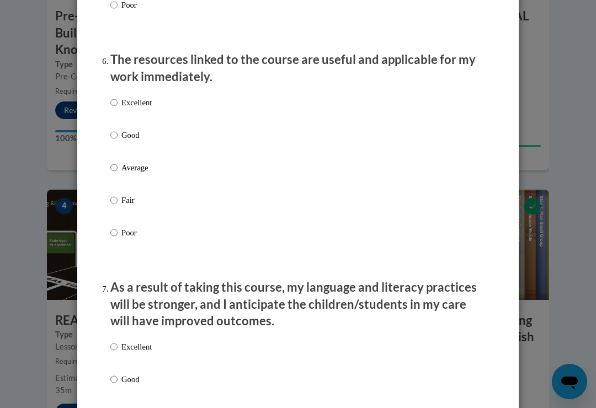
scroll to position [1197, 0]
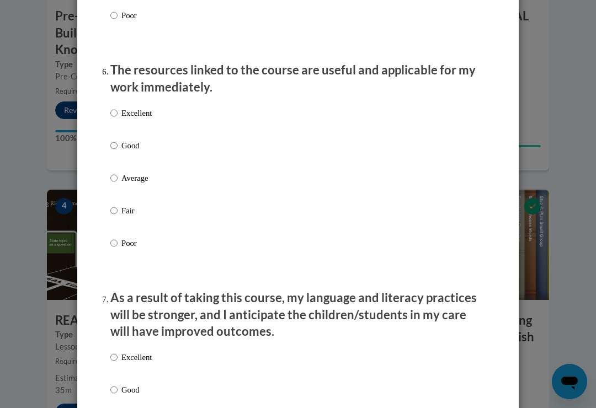
click at [113, 108] on input "Excellent" at bounding box center [113, 113] width 7 height 12
radio input "true"
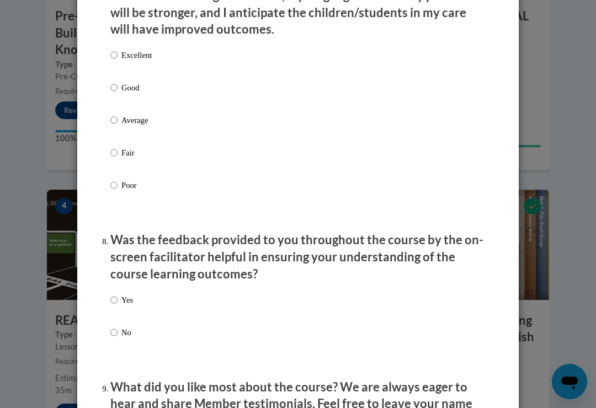
scroll to position [1501, 0]
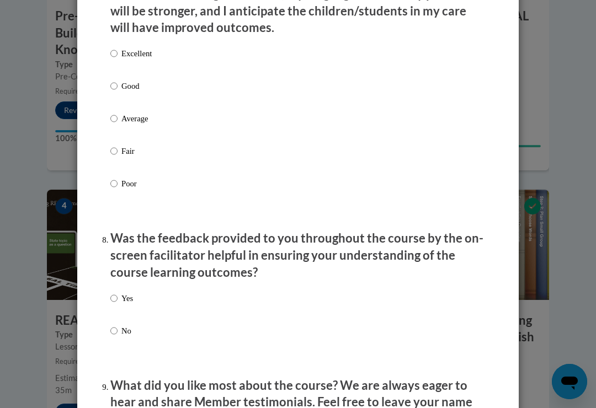
click at [113, 50] on input "Excellent" at bounding box center [113, 53] width 7 height 12
radio input "true"
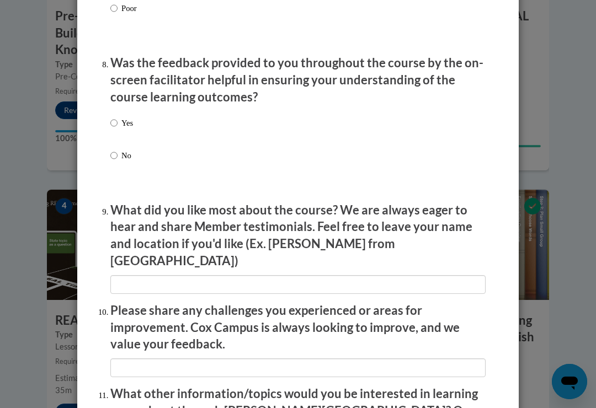
scroll to position [1674, 0]
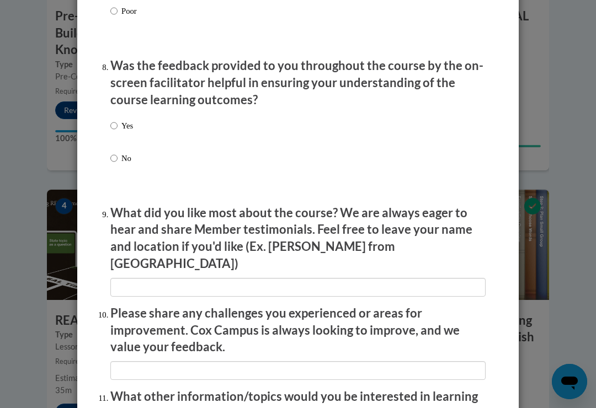
click at [111, 120] on input "Yes" at bounding box center [113, 126] width 7 height 12
radio input "true"
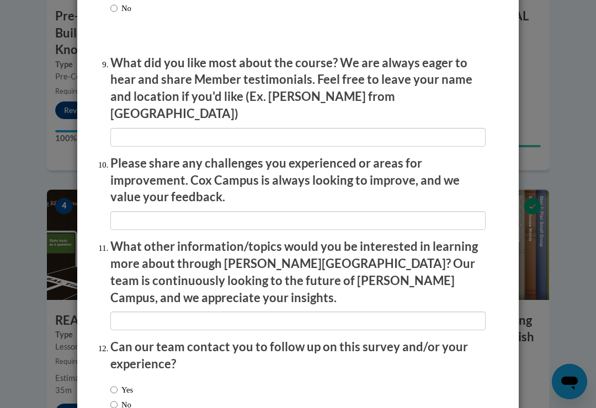
scroll to position [1825, 0]
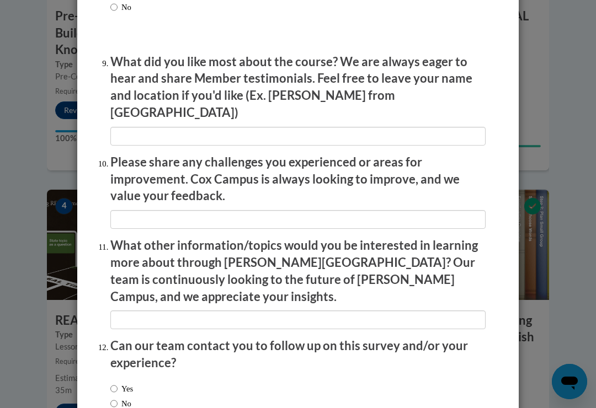
click at [110, 383] on input "Yes" at bounding box center [113, 389] width 7 height 12
radio input "true"
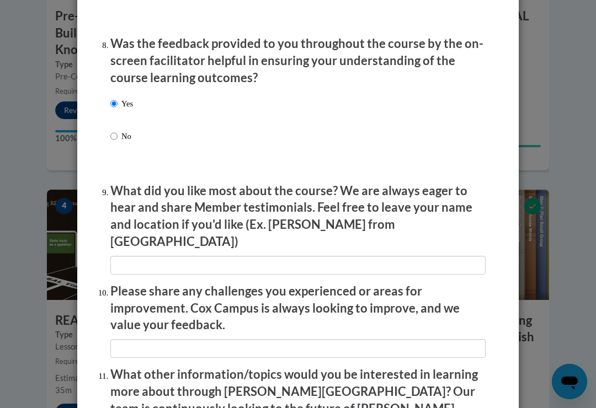
scroll to position [1698, 0]
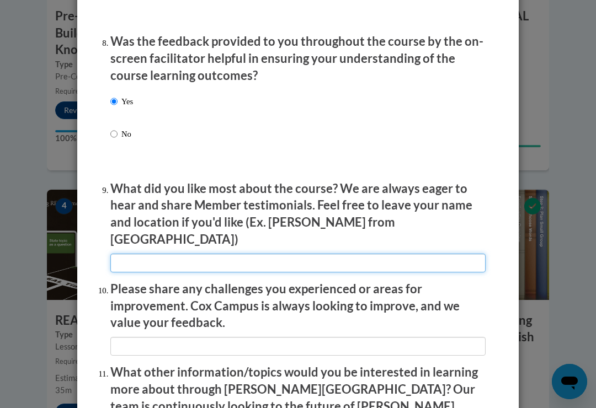
click at [120, 254] on input "textbox" at bounding box center [297, 263] width 375 height 19
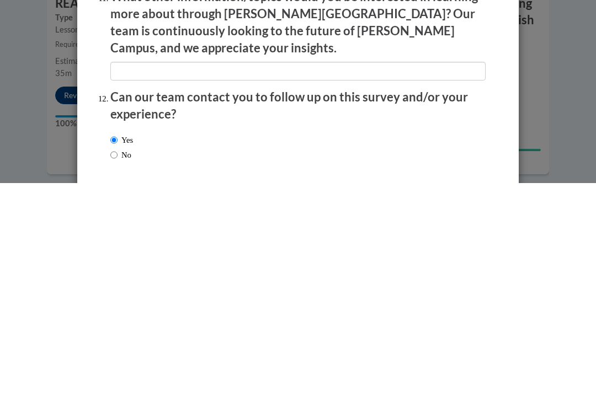
scroll to position [580, 0]
type input "I work as aftercare teacher, sometimes I read to the children. It really helps."
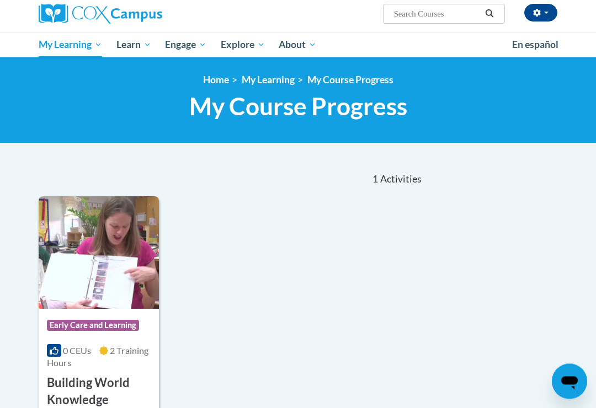
scroll to position [84, 0]
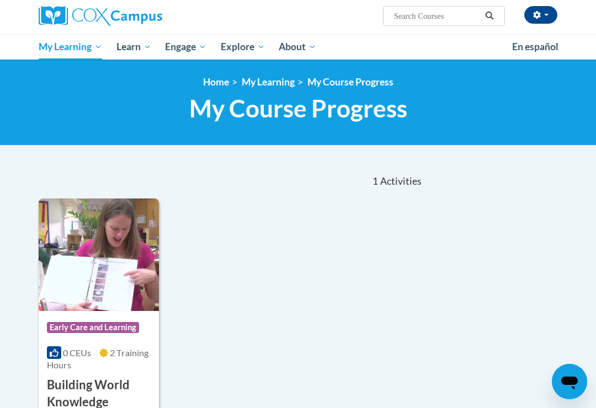
click at [216, 86] on link "Home" at bounding box center [216, 82] width 26 height 12
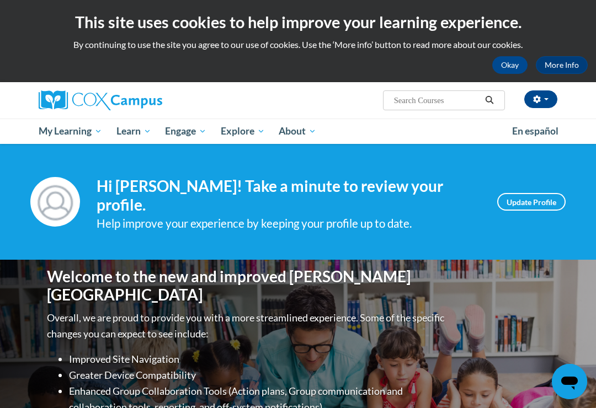
click at [0, 0] on link "All Courses" at bounding box center [0, 0] width 0 height 0
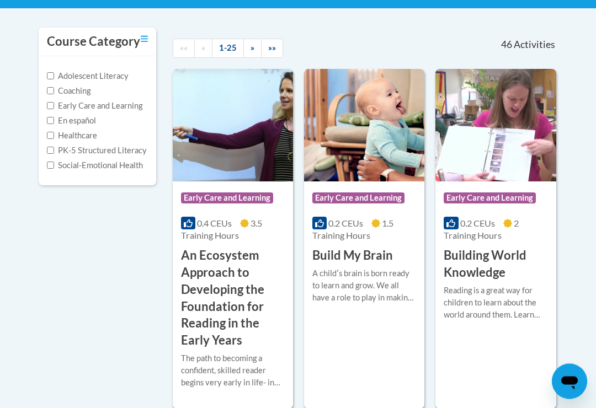
scroll to position [221, 0]
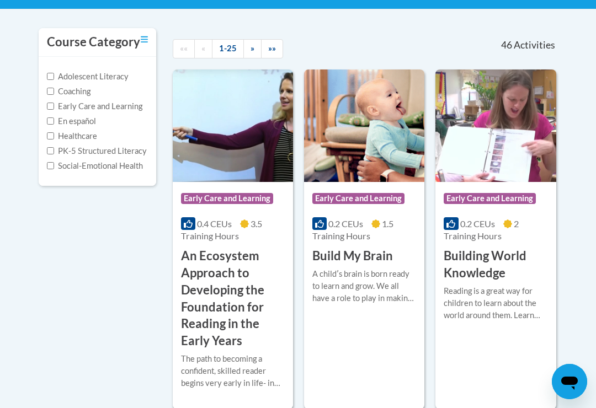
click at [246, 197] on span "Early Care and Learning" at bounding box center [227, 198] width 92 height 11
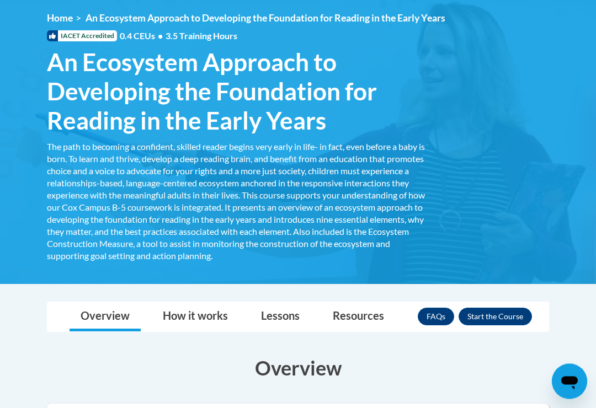
scroll to position [154, 0]
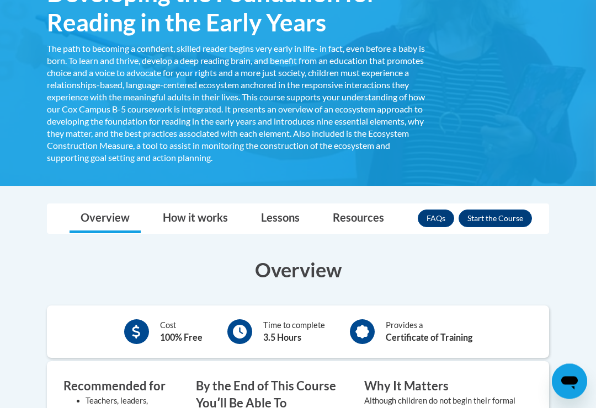
click at [511, 218] on button "Enroll" at bounding box center [495, 219] width 73 height 18
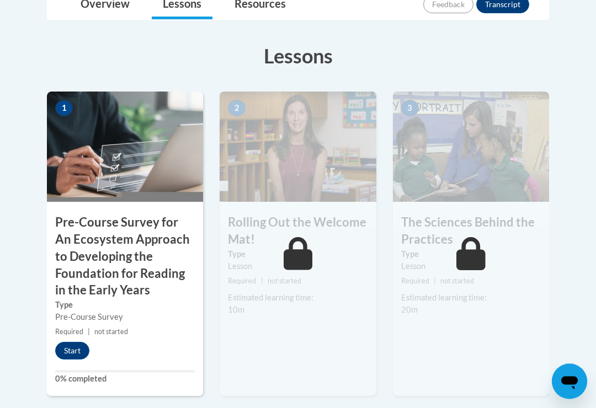
scroll to position [343, 0]
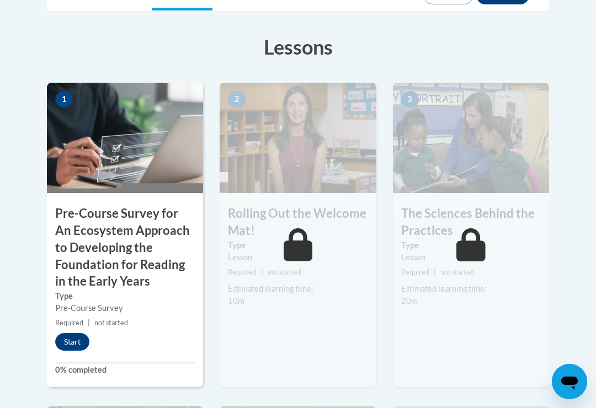
click at [76, 343] on button "Start" at bounding box center [72, 342] width 34 height 18
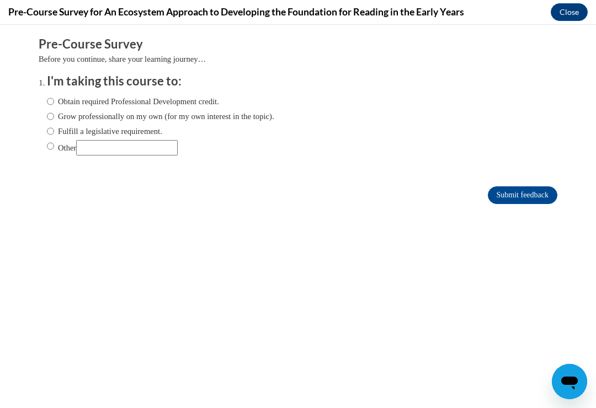
scroll to position [0, 0]
click at [57, 96] on label "Obtain required Professional Development credit." at bounding box center [133, 101] width 172 height 12
click at [54, 96] on input "Obtain required Professional Development credit." at bounding box center [50, 101] width 7 height 12
radio input "true"
click at [533, 198] on input "Submit feedback" at bounding box center [523, 196] width 70 height 18
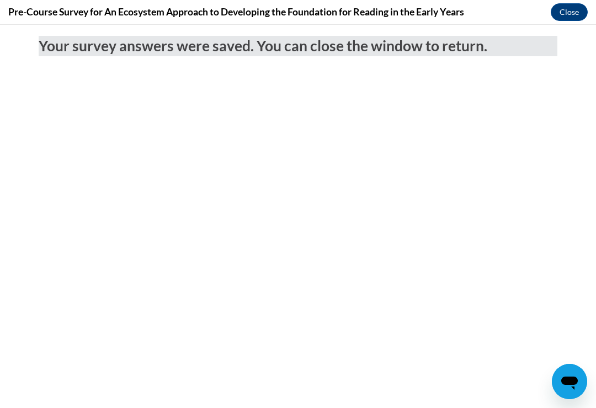
scroll to position [37, 0]
click at [575, 11] on button "Close" at bounding box center [569, 12] width 37 height 18
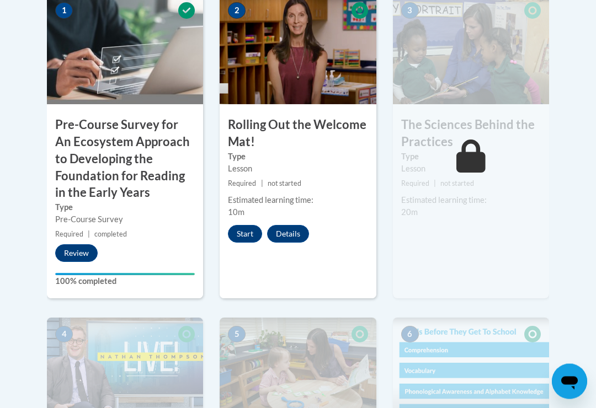
scroll to position [432, 0]
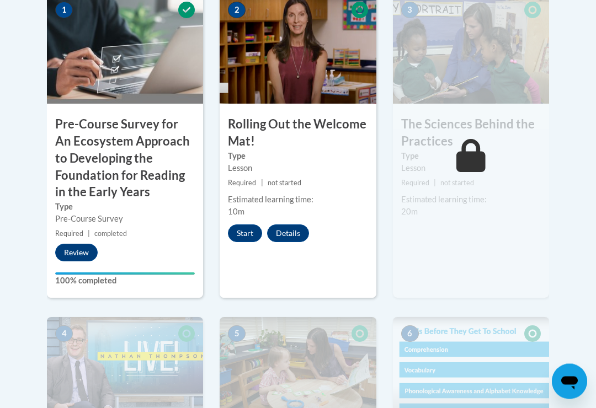
click at [249, 230] on button "Start" at bounding box center [245, 234] width 34 height 18
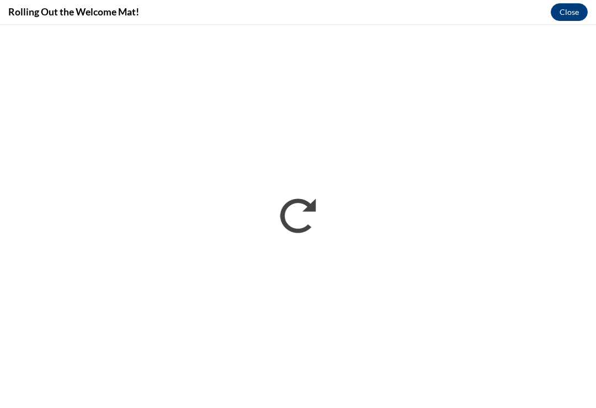
scroll to position [0, 0]
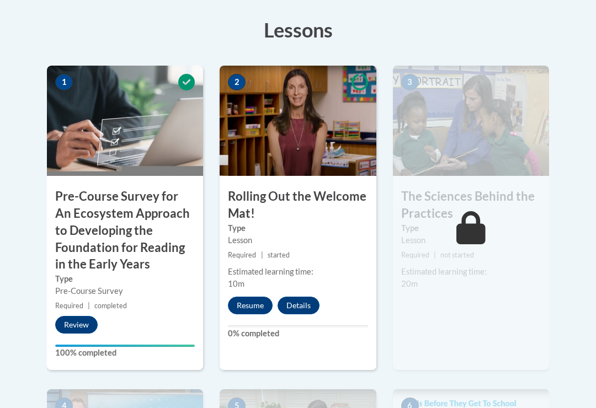
click at [256, 307] on button "Resume" at bounding box center [250, 306] width 45 height 18
